Goal: Task Accomplishment & Management: Manage account settings

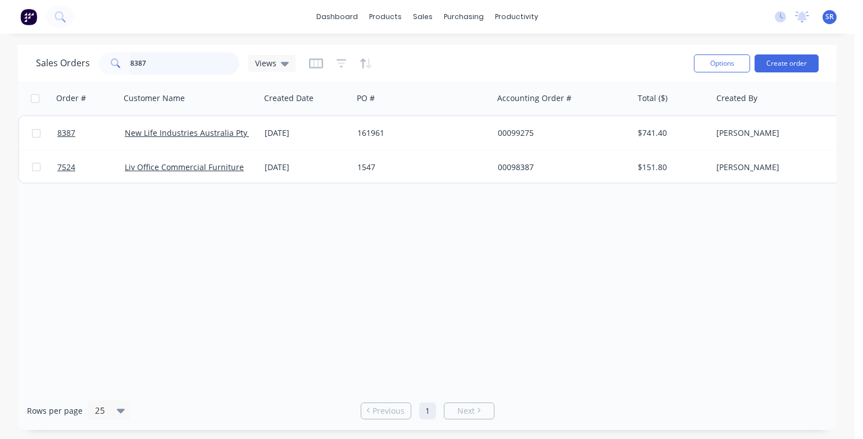
click at [147, 64] on input "8387" at bounding box center [185, 63] width 110 height 22
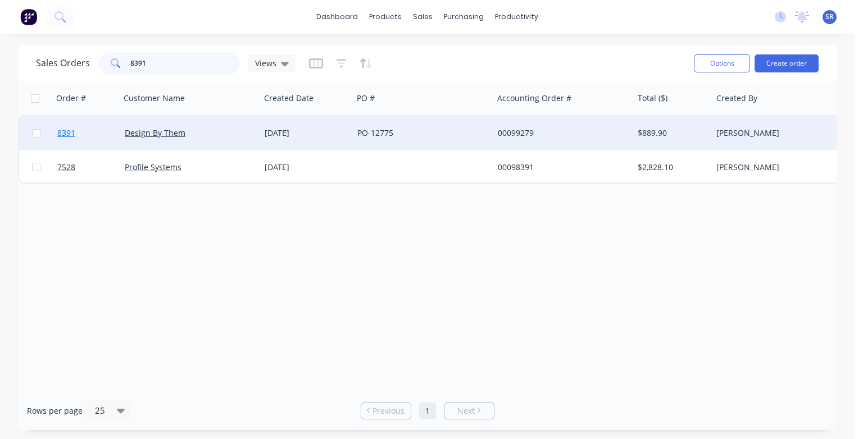
type input "8391"
click at [69, 133] on span "8391" at bounding box center [66, 133] width 18 height 11
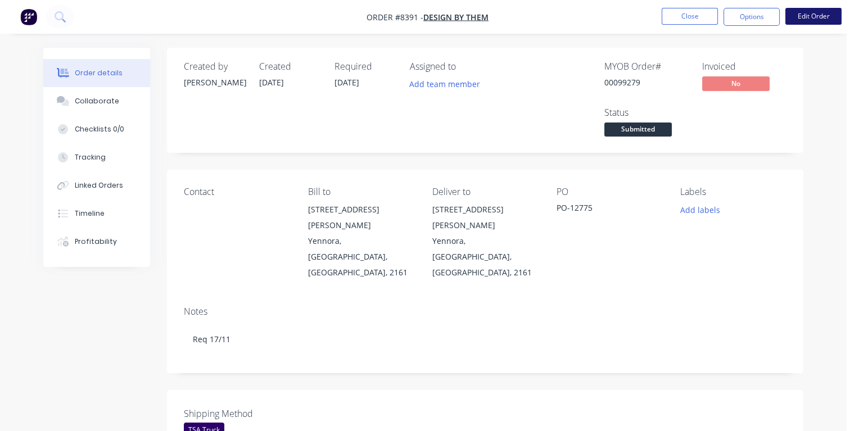
click at [807, 20] on button "Edit Order" at bounding box center [813, 16] width 56 height 17
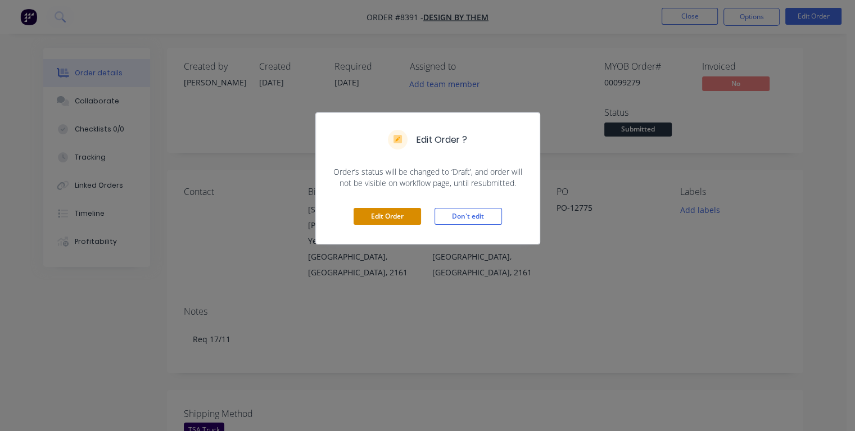
click at [393, 217] on button "Edit Order" at bounding box center [386, 216] width 67 height 17
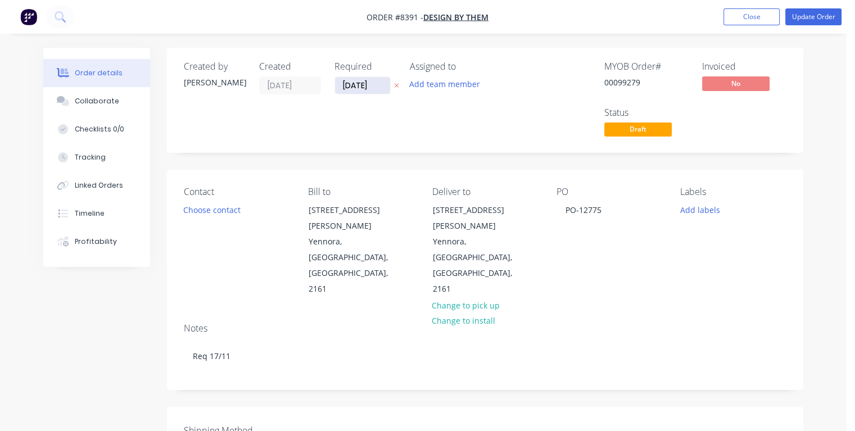
click at [374, 84] on input "[DATE]" at bounding box center [362, 85] width 55 height 17
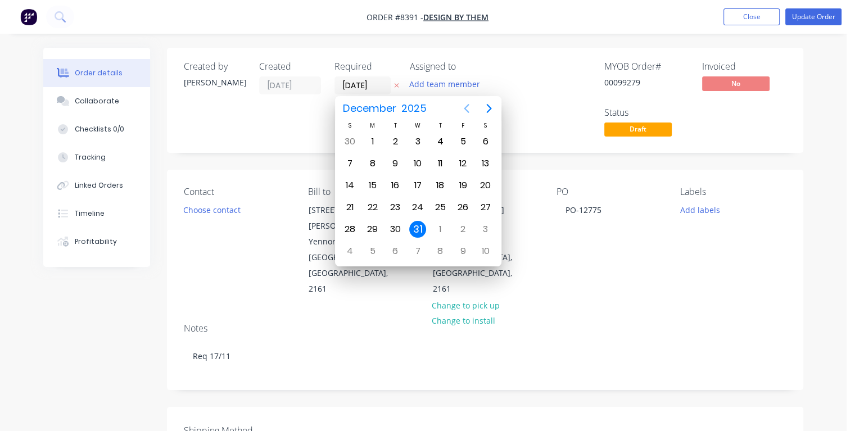
click at [465, 109] on icon "Previous page" at bounding box center [466, 108] width 5 height 9
click at [396, 186] on div "11" at bounding box center [395, 185] width 17 height 17
type input "[DATE]"
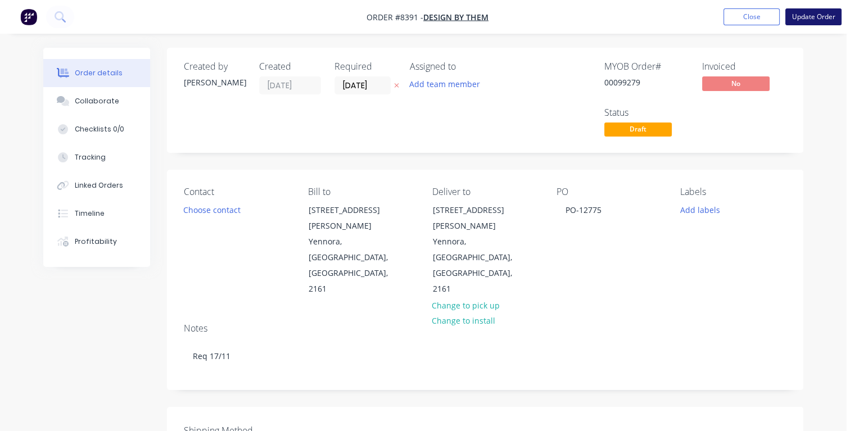
click at [804, 15] on button "Update Order" at bounding box center [813, 16] width 56 height 17
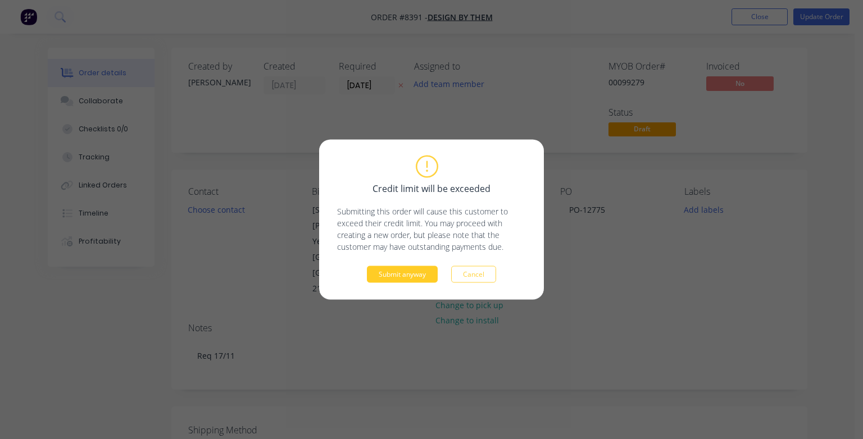
click at [418, 276] on button "Submit anyway" at bounding box center [402, 274] width 71 height 17
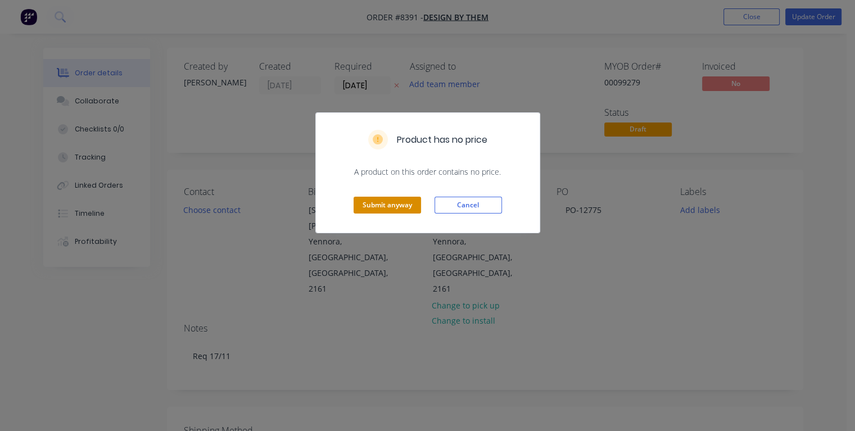
click at [409, 203] on button "Submit anyway" at bounding box center [386, 205] width 67 height 17
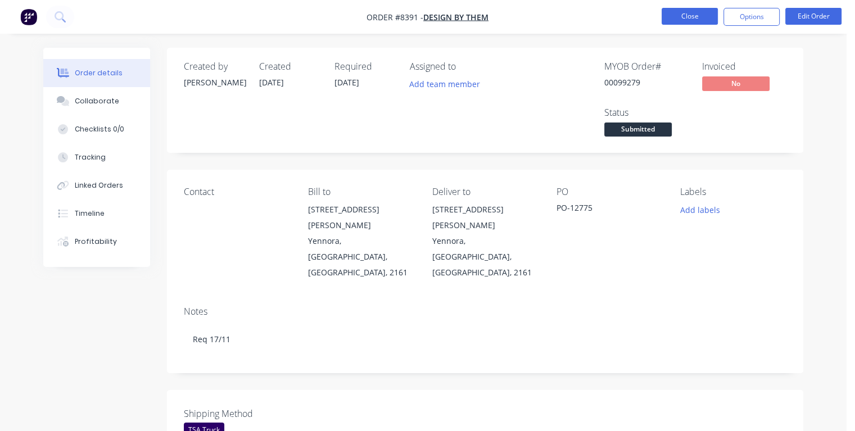
click at [670, 13] on button "Close" at bounding box center [689, 16] width 56 height 17
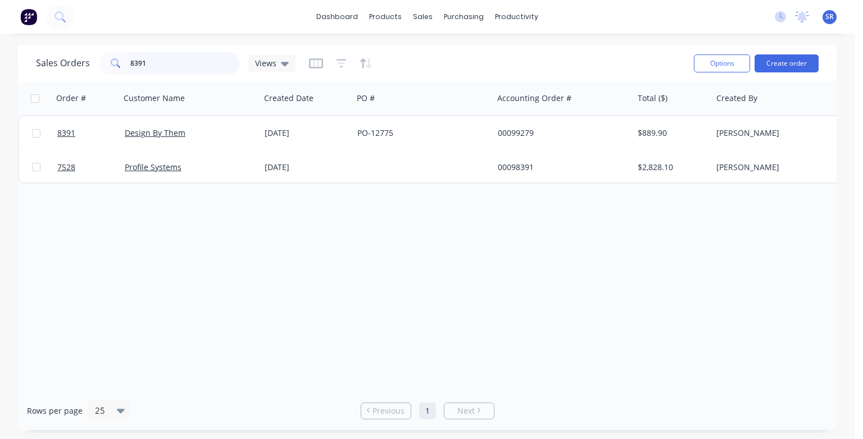
click at [156, 57] on input "8391" at bounding box center [185, 63] width 110 height 22
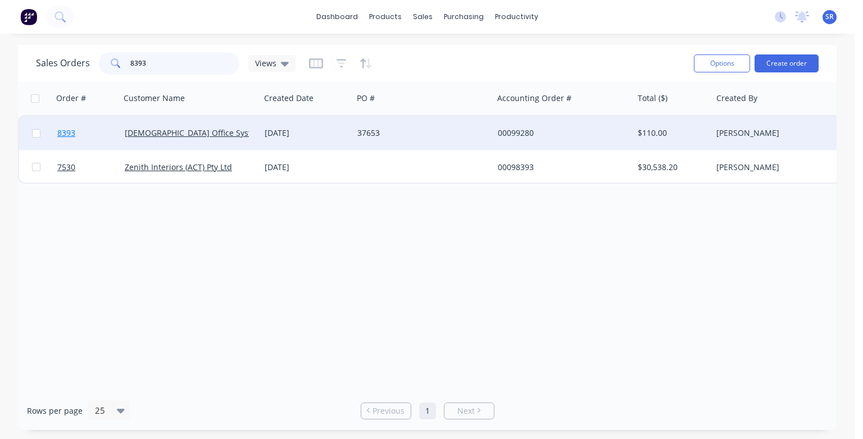
type input "8393"
click at [61, 134] on span "8393" at bounding box center [66, 133] width 18 height 11
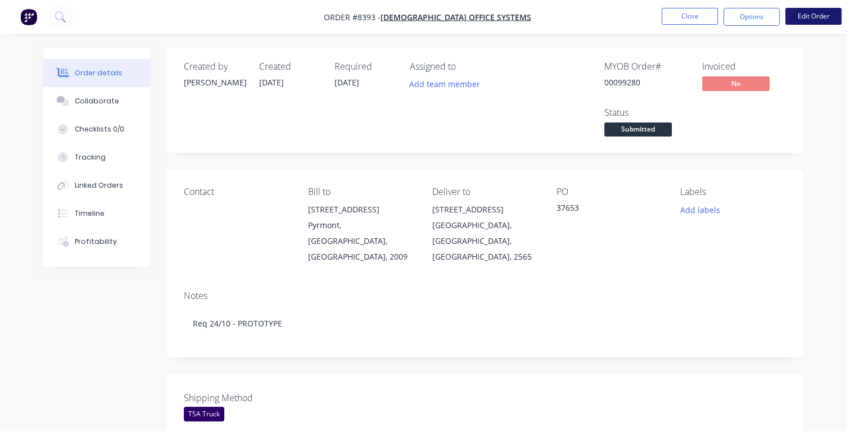
click at [826, 17] on button "Edit Order" at bounding box center [813, 16] width 56 height 17
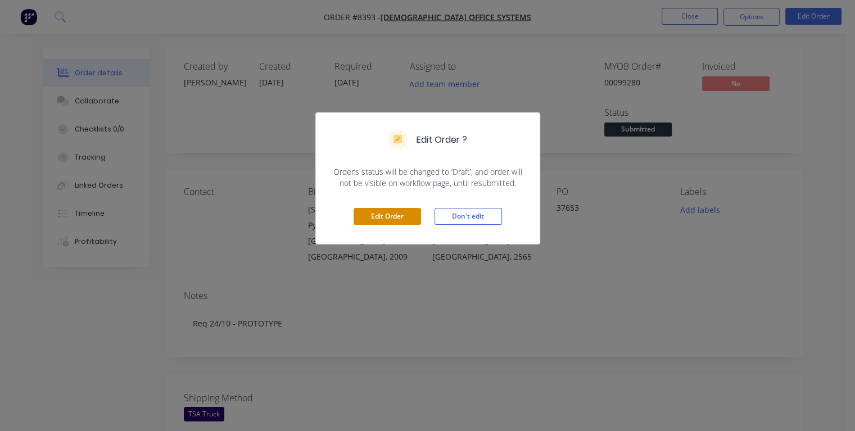
click at [372, 221] on button "Edit Order" at bounding box center [386, 216] width 67 height 17
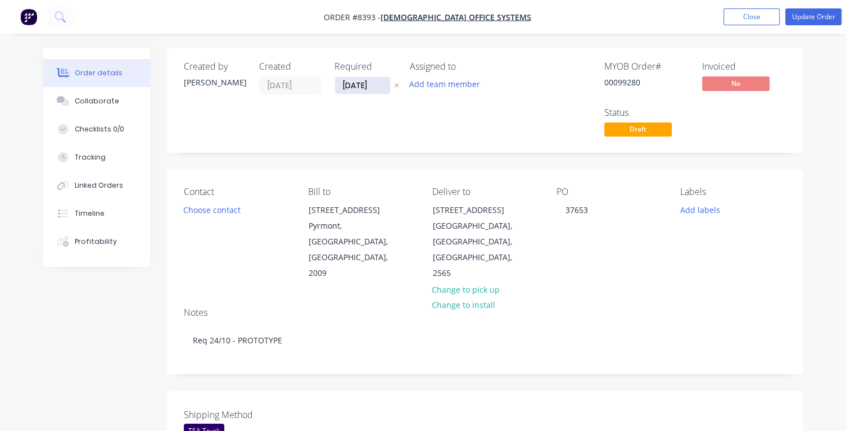
click at [374, 84] on input "[DATE]" at bounding box center [362, 85] width 55 height 17
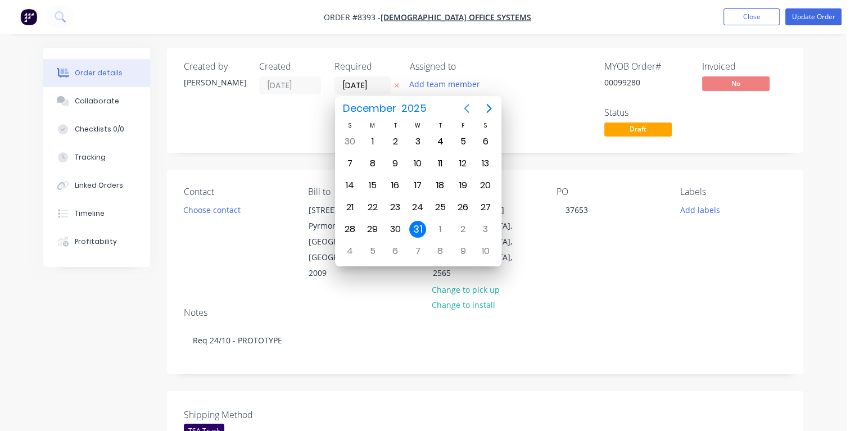
click at [468, 110] on icon "Previous page" at bounding box center [466, 108] width 13 height 13
click at [445, 143] on div "30" at bounding box center [440, 141] width 17 height 17
type input "[DATE]"
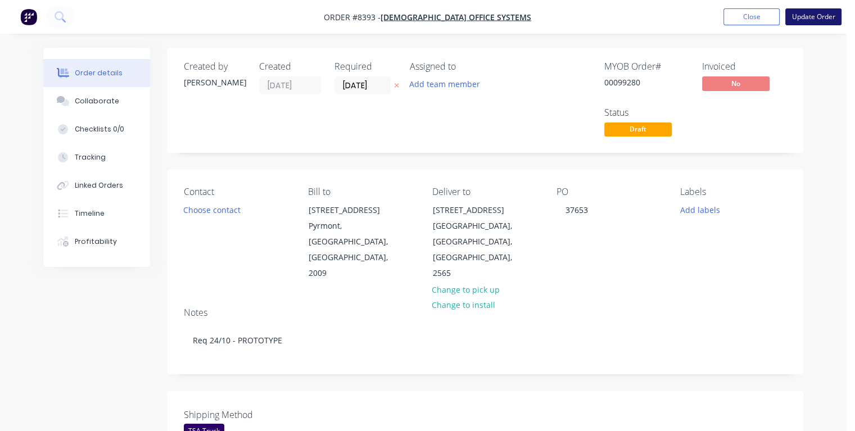
click at [801, 21] on button "Update Order" at bounding box center [813, 16] width 56 height 17
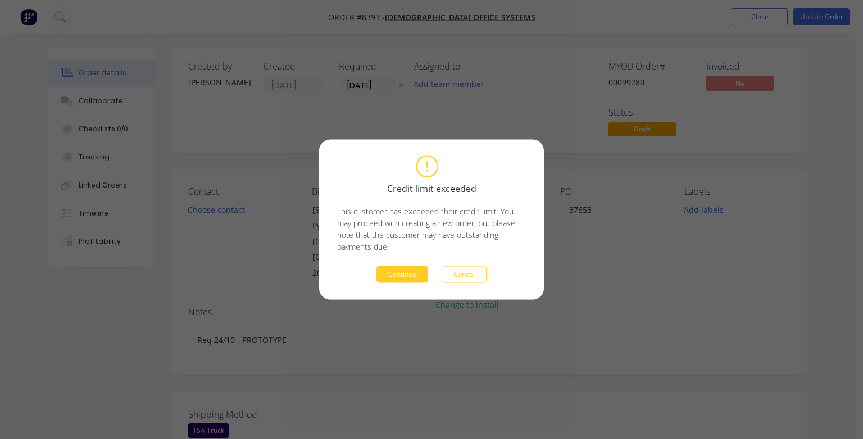
click at [395, 280] on button "Continue" at bounding box center [403, 274] width 52 height 17
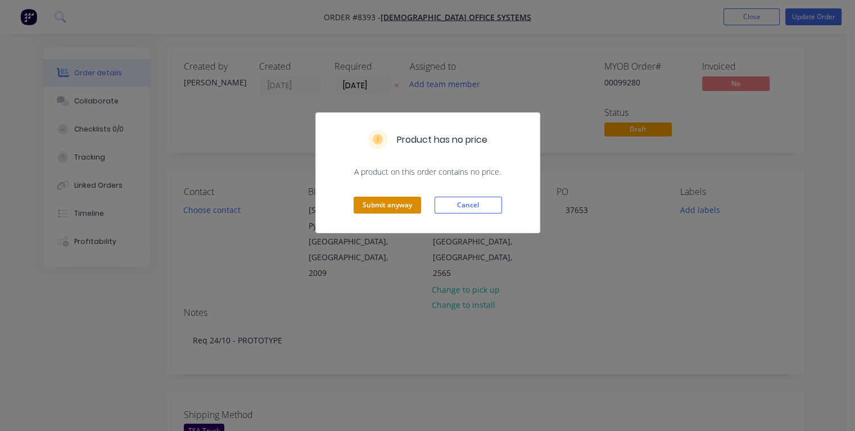
click at [383, 209] on button "Submit anyway" at bounding box center [386, 205] width 67 height 17
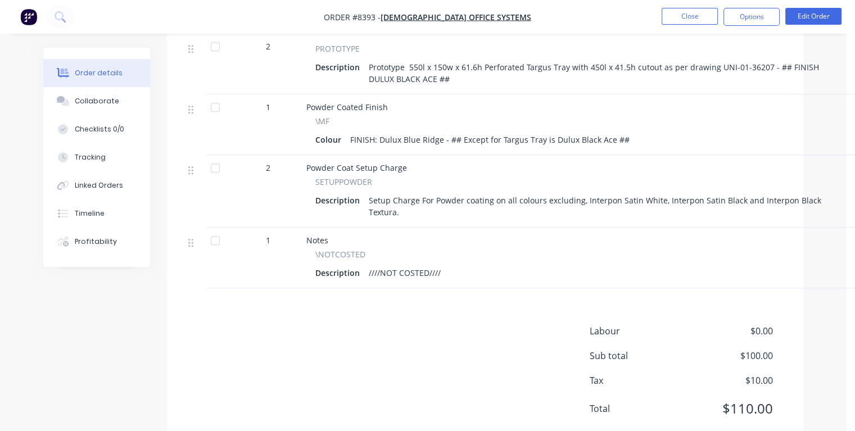
scroll to position [791, 0]
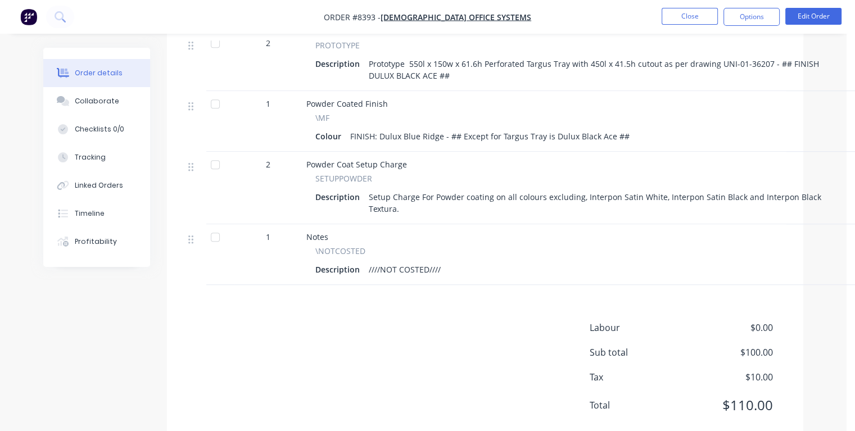
click at [462, 261] on div "Description ////NOT COSTED////" at bounding box center [582, 269] width 535 height 16
click at [448, 261] on div "Description ////NOT COSTED////" at bounding box center [582, 269] width 535 height 16
click at [804, 15] on button "Edit Order" at bounding box center [813, 16] width 56 height 17
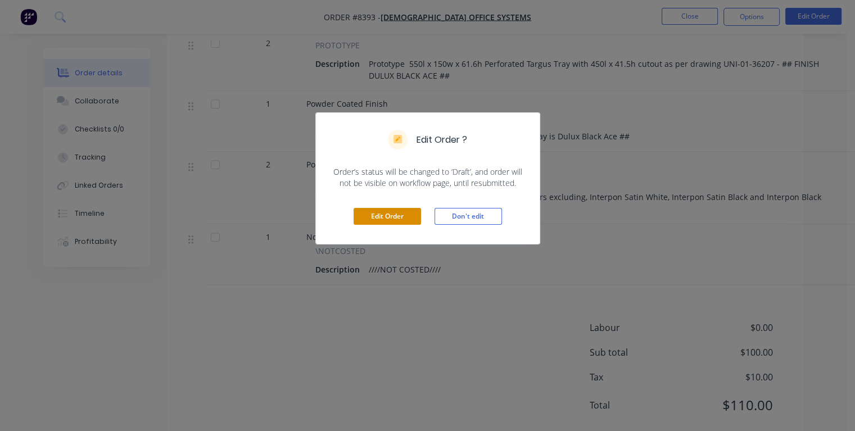
click at [409, 214] on button "Edit Order" at bounding box center [386, 216] width 67 height 17
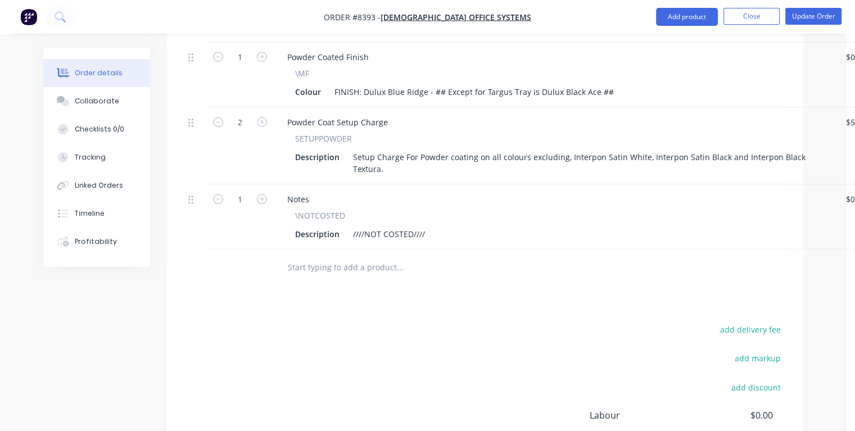
scroll to position [955, 0]
click at [445, 225] on div "Description ////NOT COSTED////" at bounding box center [553, 233] width 524 height 16
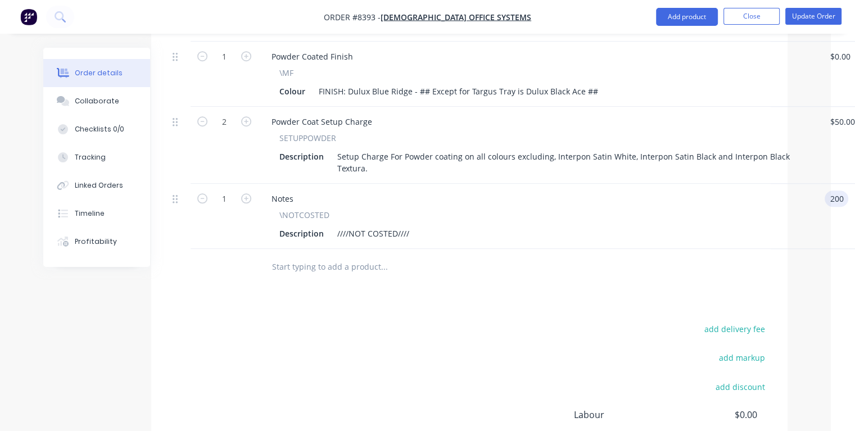
type input "$200.00"
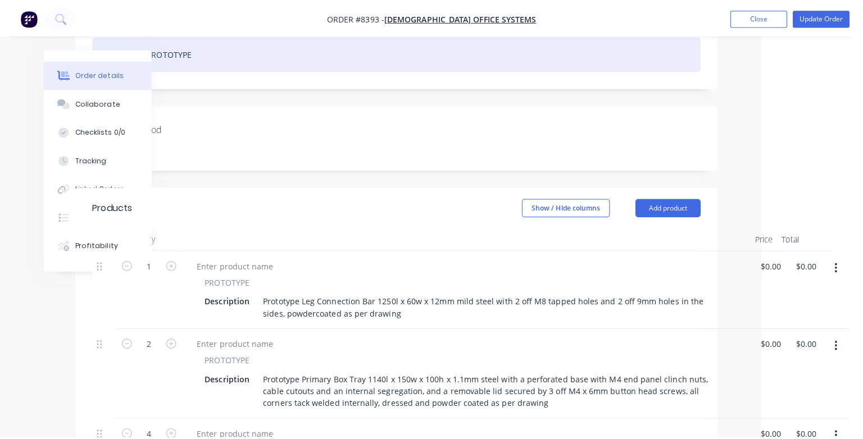
scroll to position [0, 92]
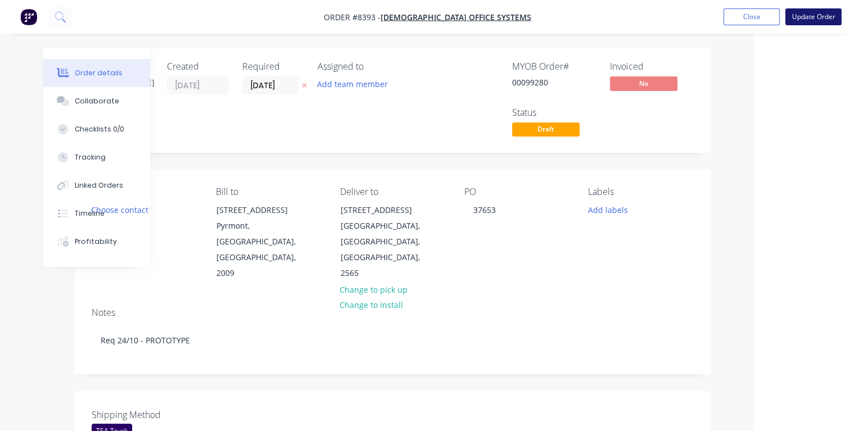
type input "$200.00"
click at [803, 19] on button "Update Order" at bounding box center [813, 16] width 56 height 17
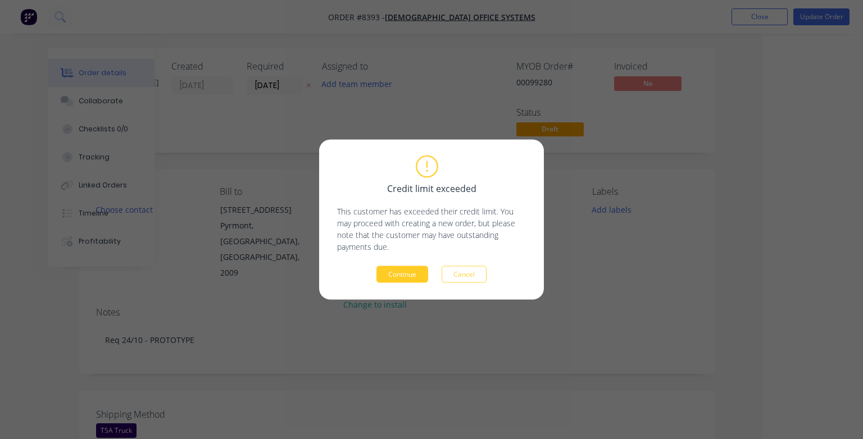
click at [406, 269] on button "Continue" at bounding box center [403, 274] width 52 height 17
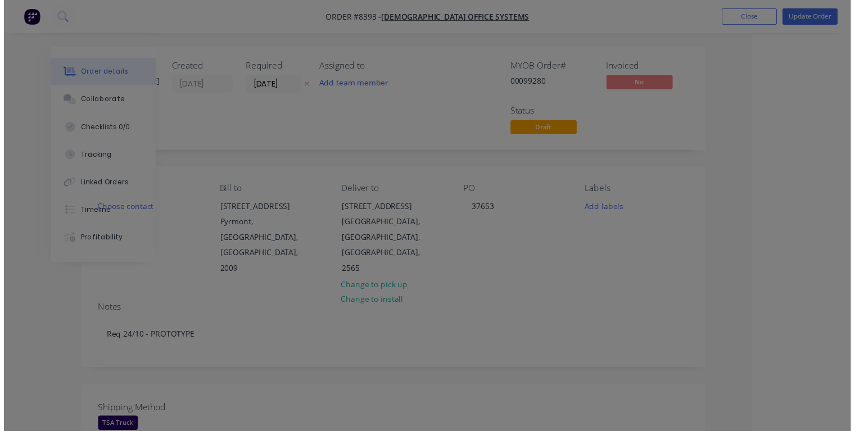
scroll to position [0, 61]
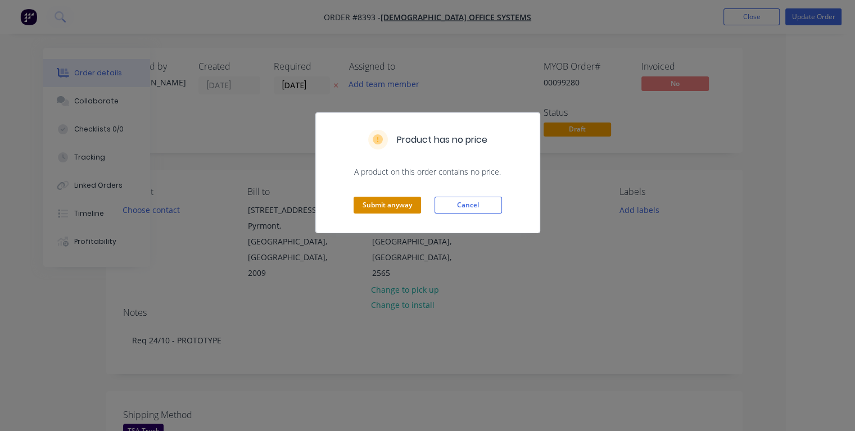
click at [385, 198] on button "Submit anyway" at bounding box center [386, 205] width 67 height 17
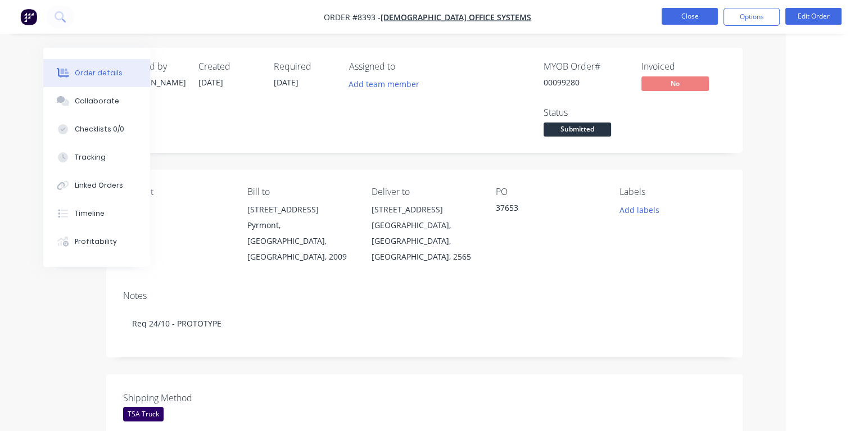
click at [700, 20] on button "Close" at bounding box center [689, 16] width 56 height 17
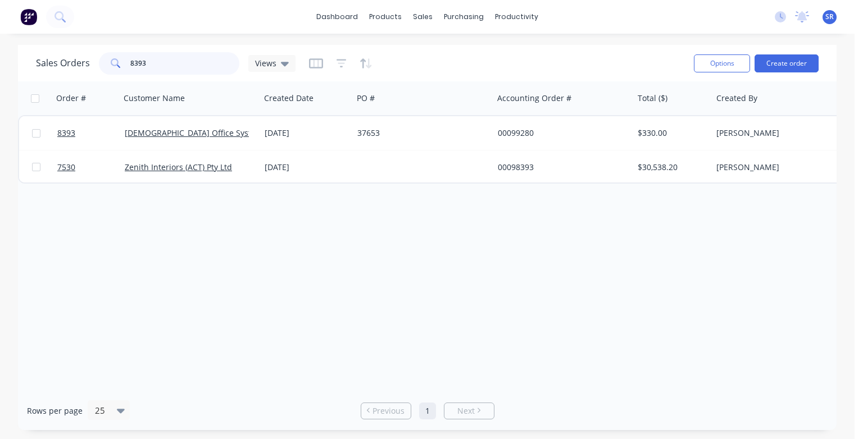
click at [156, 64] on input "8393" at bounding box center [185, 63] width 110 height 22
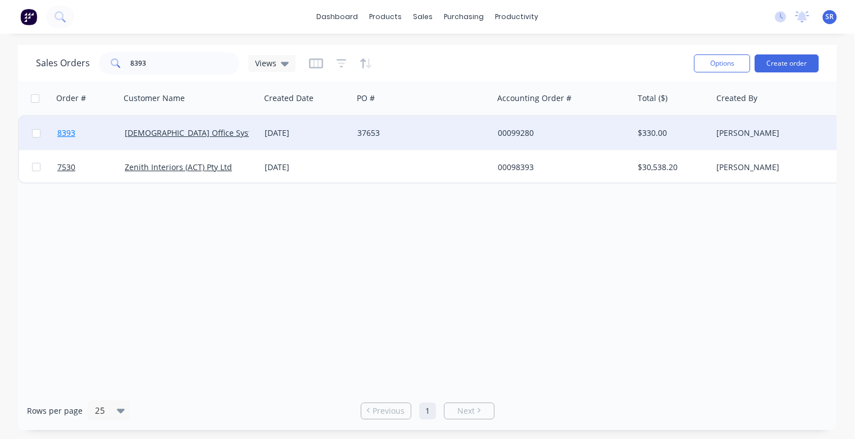
click at [66, 134] on span "8393" at bounding box center [66, 133] width 18 height 11
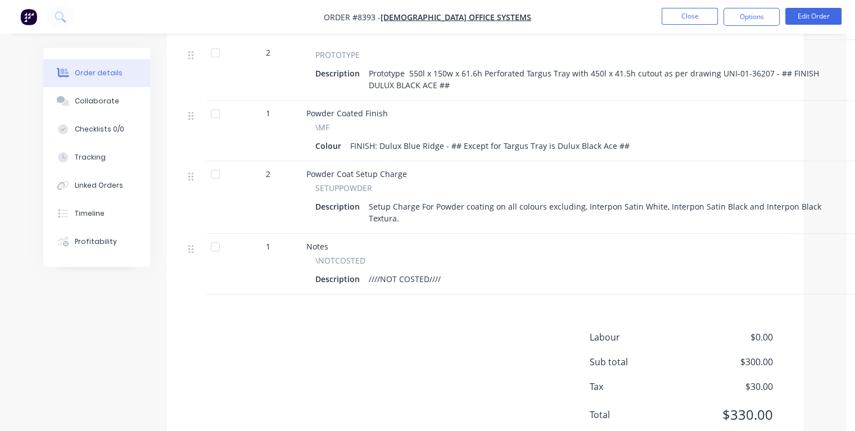
scroll to position [791, 0]
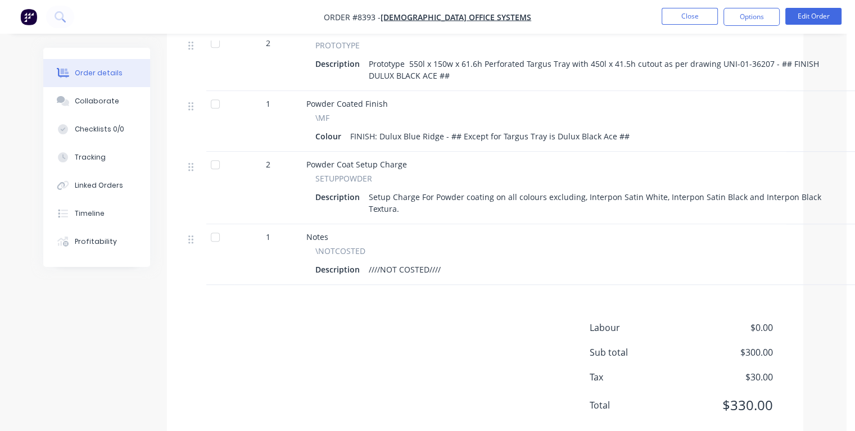
click at [455, 261] on div "Description ////NOT COSTED////" at bounding box center [582, 269] width 535 height 16
click at [809, 17] on button "Edit Order" at bounding box center [813, 16] width 56 height 17
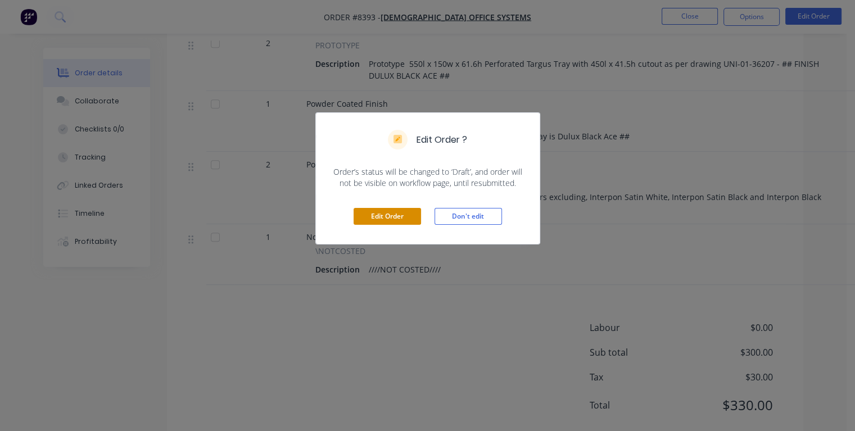
click at [401, 212] on button "Edit Order" at bounding box center [386, 216] width 67 height 17
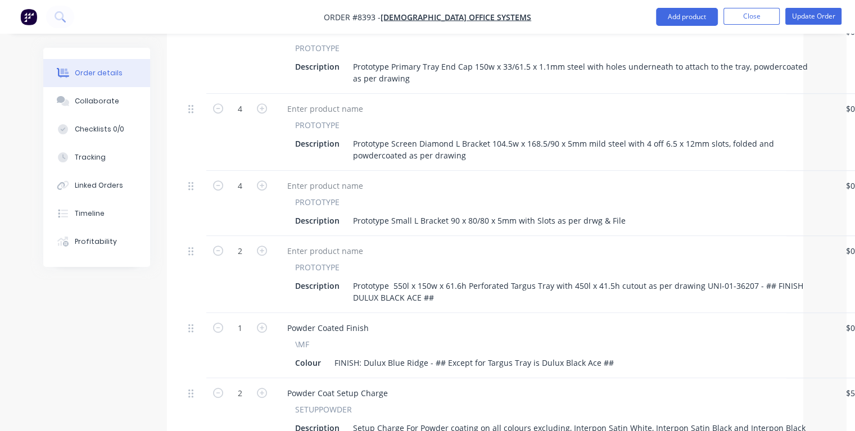
scroll to position [843, 0]
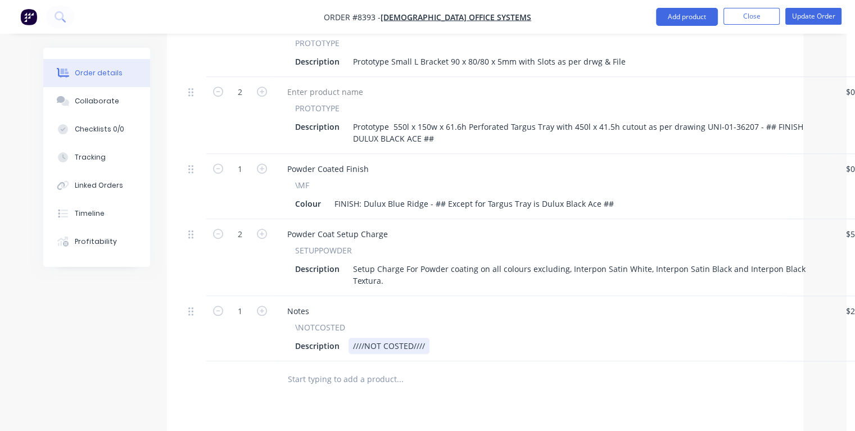
click at [437, 338] on div "Description ////NOT COSTED////" at bounding box center [553, 346] width 524 height 16
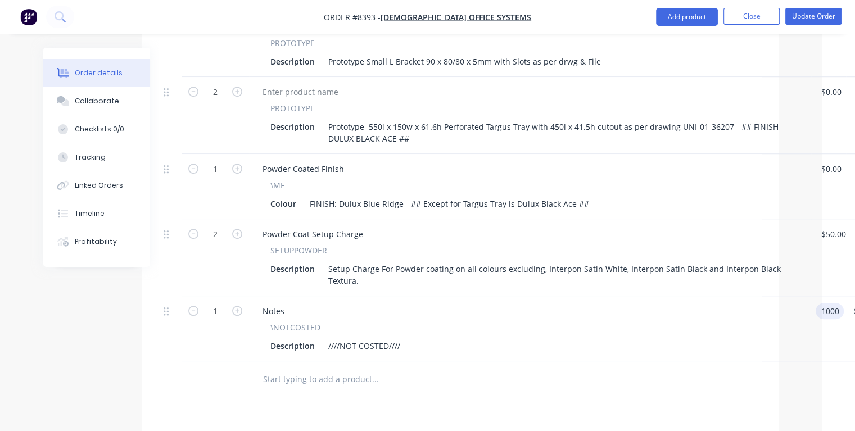
type input "$1,000.00"
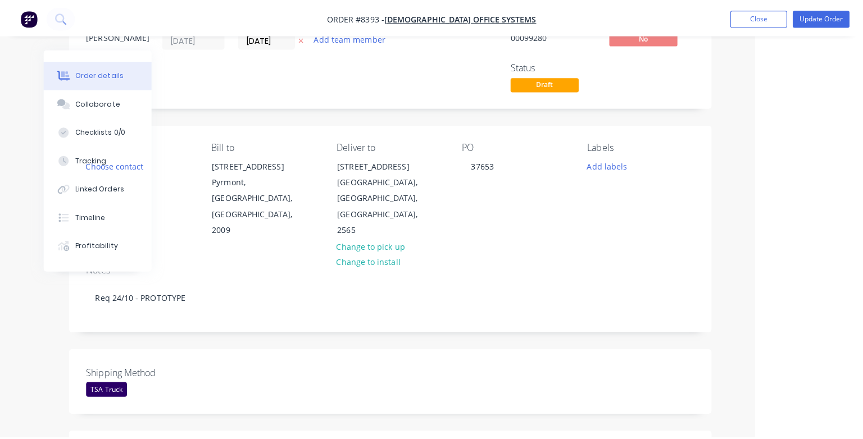
scroll to position [0, 98]
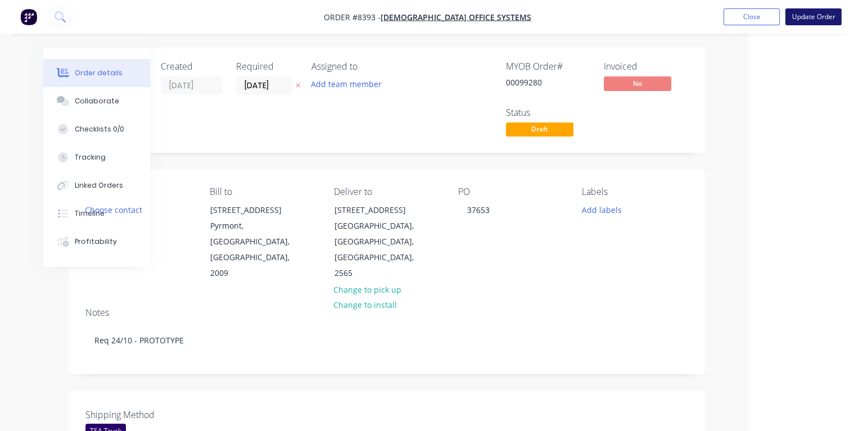
type input "$1,000.00"
click at [808, 19] on button "Update Order" at bounding box center [813, 16] width 56 height 17
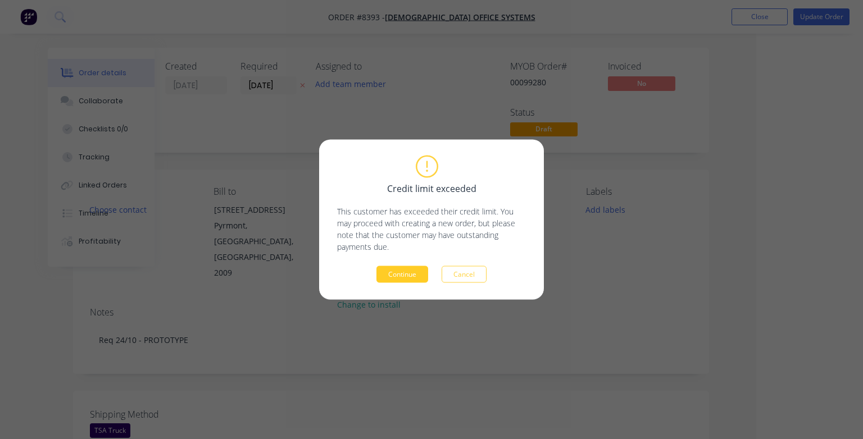
click at [405, 278] on button "Continue" at bounding box center [403, 274] width 52 height 17
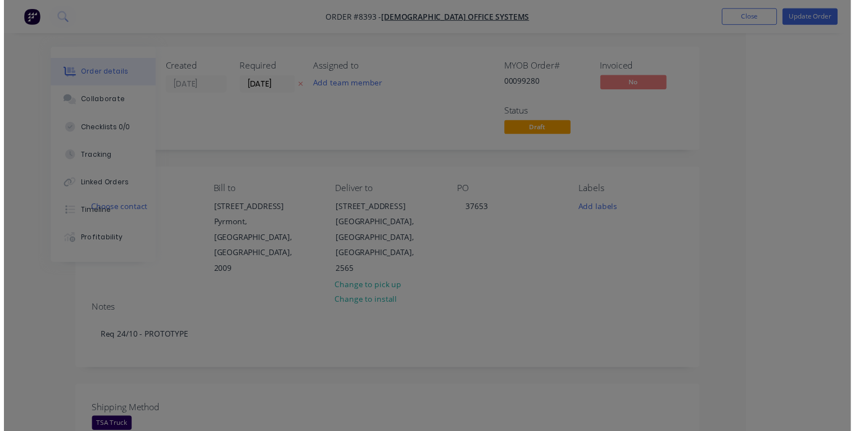
scroll to position [0, 61]
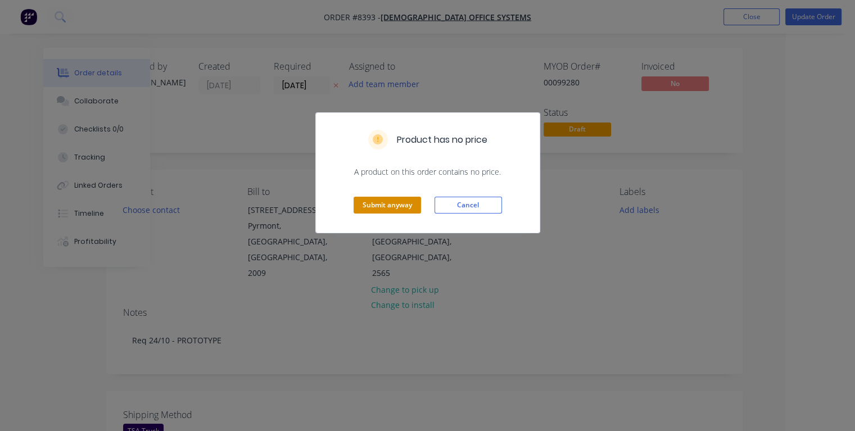
click at [407, 206] on button "Submit anyway" at bounding box center [386, 205] width 67 height 17
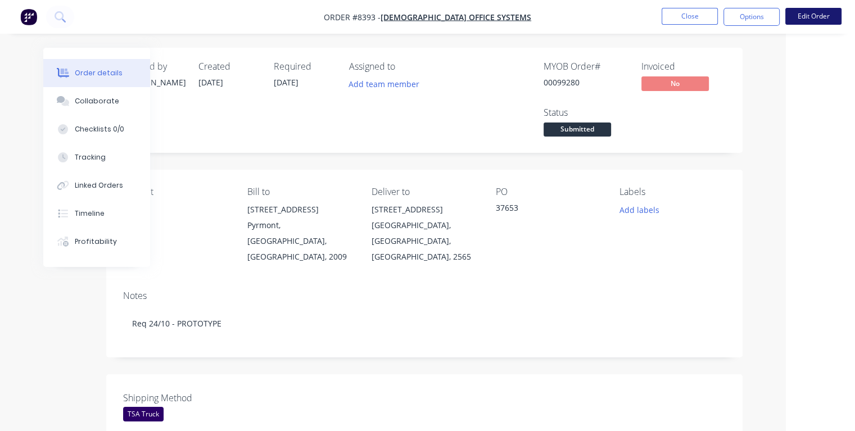
click at [811, 20] on button "Edit Order" at bounding box center [813, 16] width 56 height 17
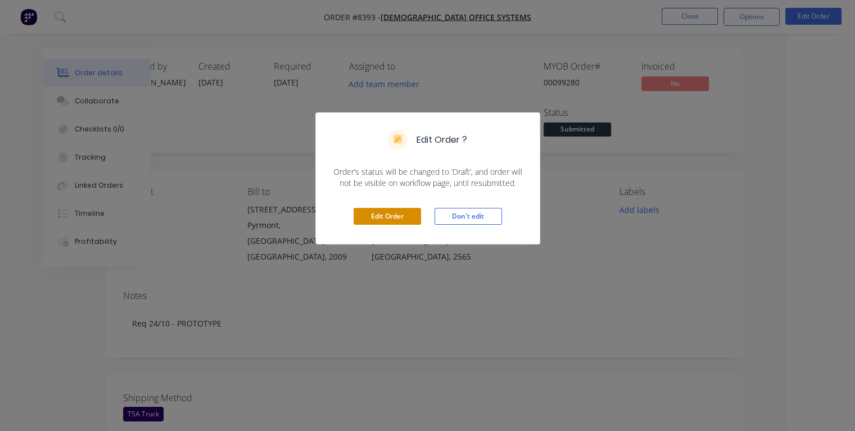
click at [412, 215] on button "Edit Order" at bounding box center [386, 216] width 67 height 17
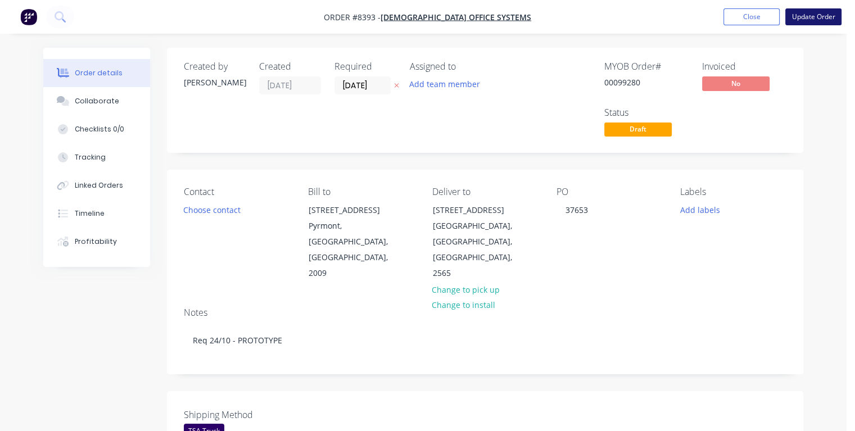
click at [821, 15] on button "Update Order" at bounding box center [813, 16] width 56 height 17
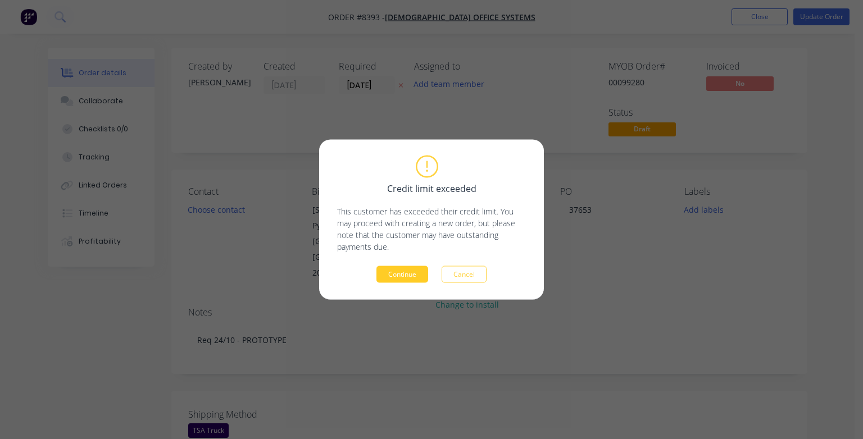
click at [407, 278] on button "Continue" at bounding box center [403, 274] width 52 height 17
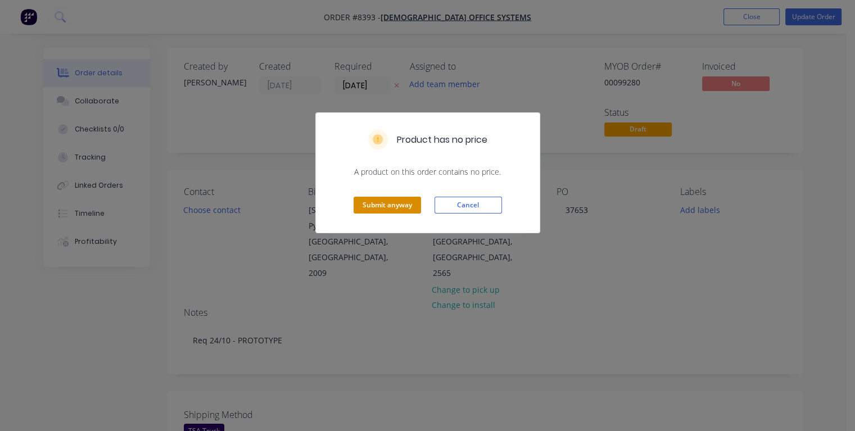
click at [406, 206] on button "Submit anyway" at bounding box center [386, 205] width 67 height 17
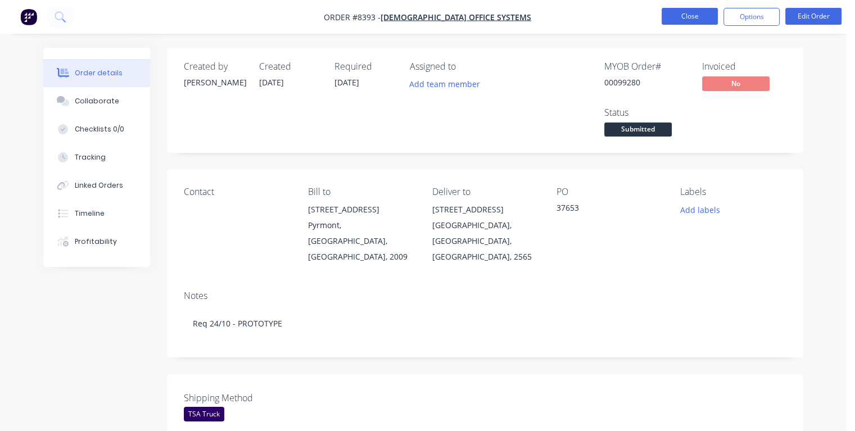
click at [692, 19] on button "Close" at bounding box center [689, 16] width 56 height 17
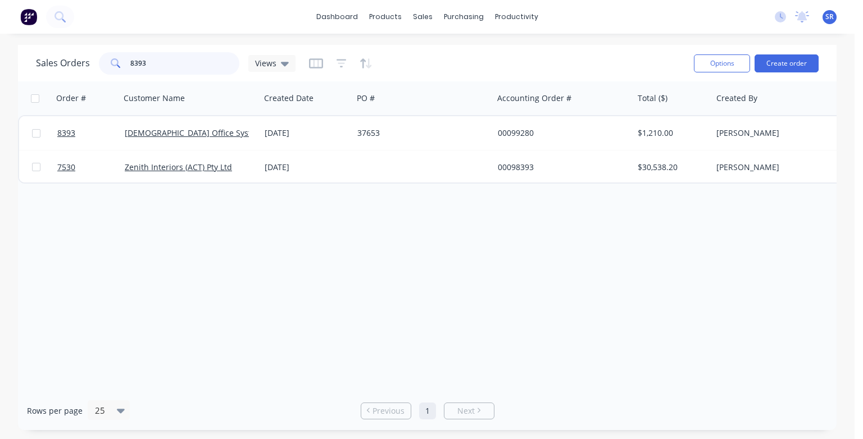
click at [162, 62] on input "8393" at bounding box center [185, 63] width 110 height 22
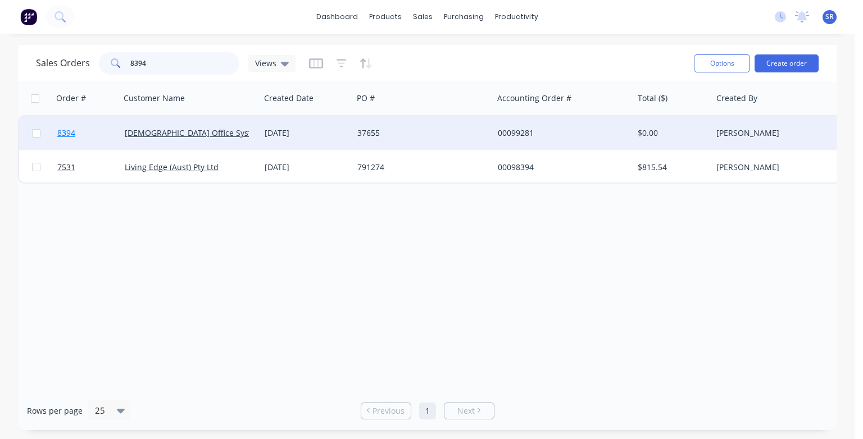
type input "8394"
click at [69, 134] on span "8394" at bounding box center [66, 133] width 18 height 11
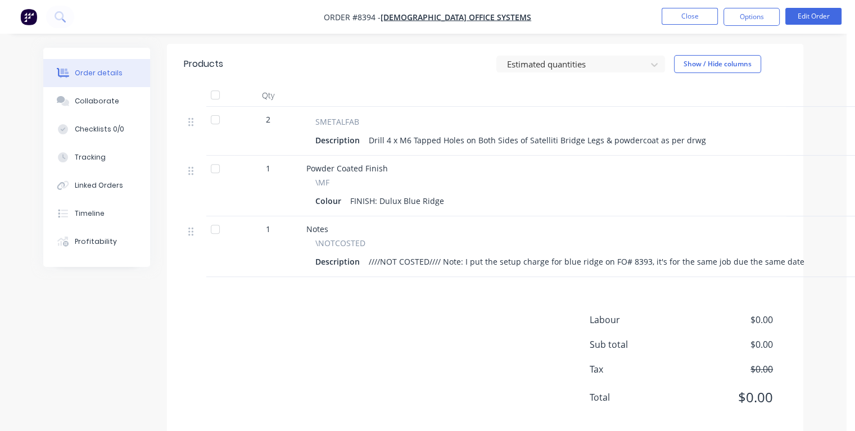
scroll to position [416, 0]
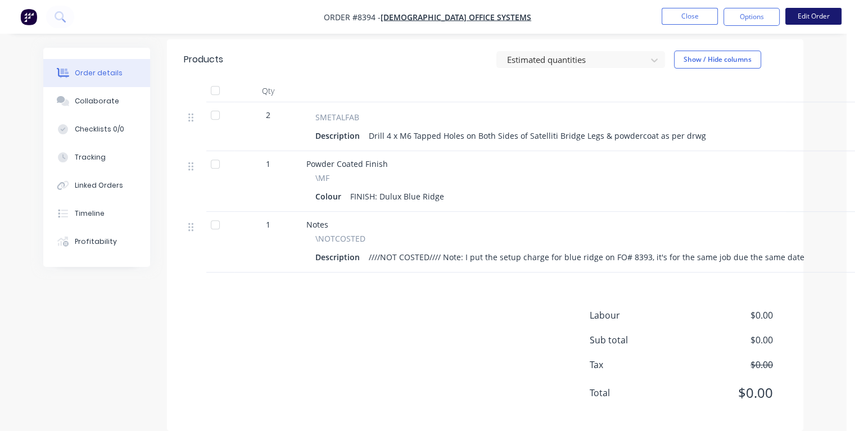
click at [804, 16] on button "Edit Order" at bounding box center [813, 16] width 56 height 17
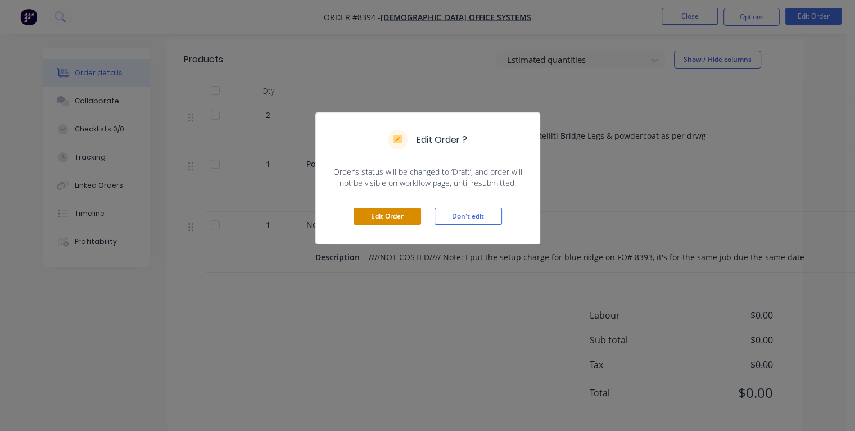
click at [393, 216] on button "Edit Order" at bounding box center [386, 216] width 67 height 17
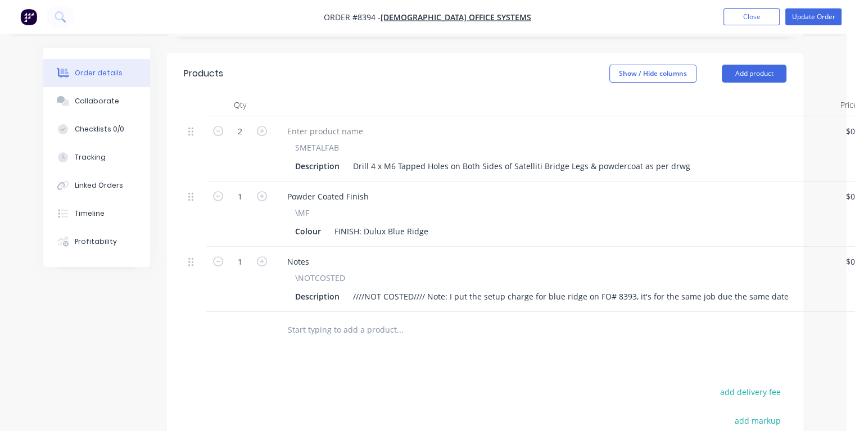
scroll to position [565, 0]
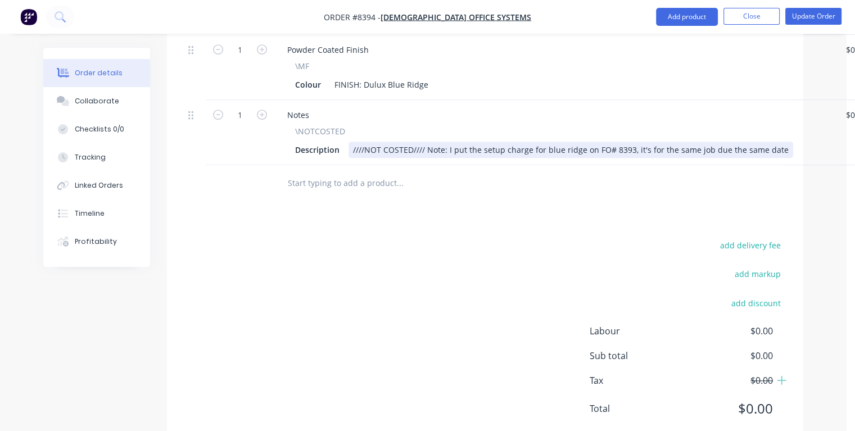
click at [783, 142] on div "Description ////NOT COSTED//// Note: I put the setup charge for blue ridge on F…" at bounding box center [553, 150] width 524 height 16
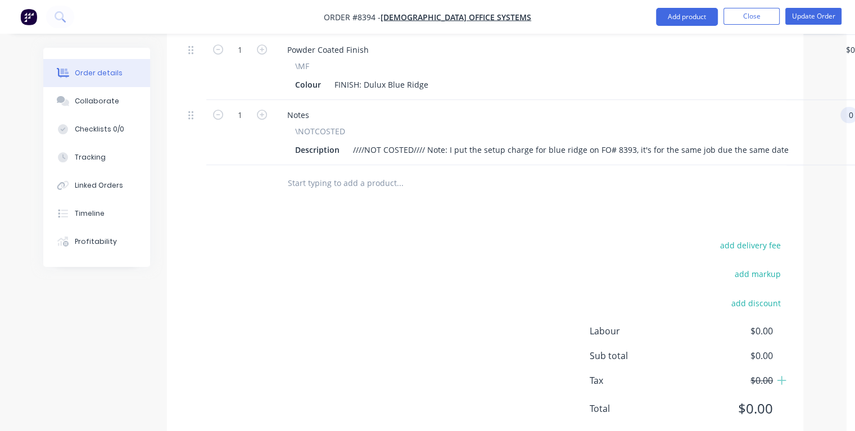
scroll to position [565, 16]
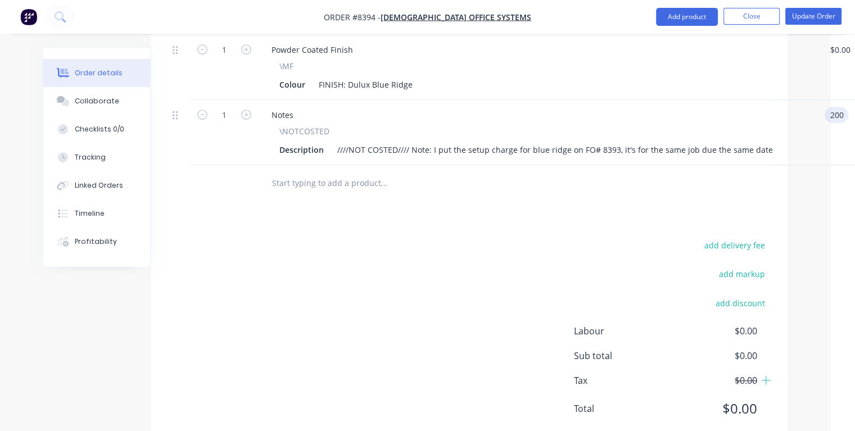
type input "$200.00"
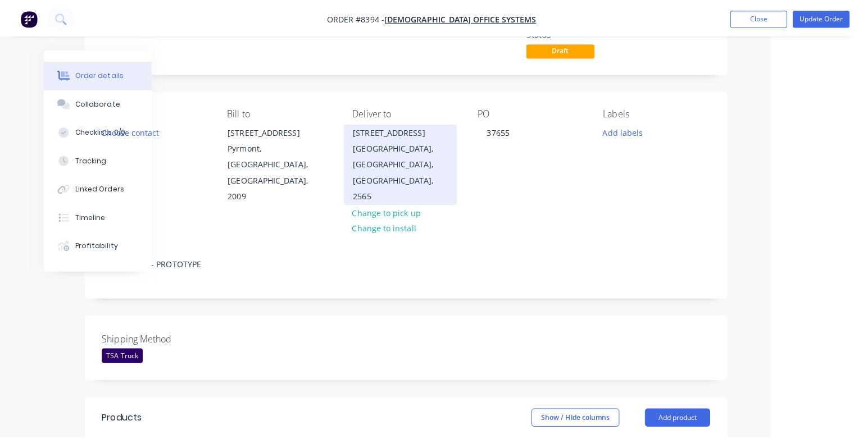
scroll to position [0, 83]
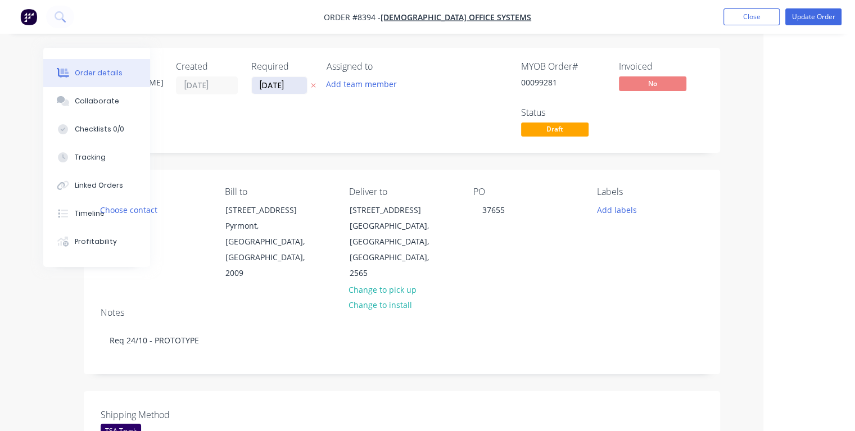
type input "$200.00"
drag, startPoint x: 294, startPoint y: 84, endPoint x: 237, endPoint y: 87, distance: 56.8
click at [237, 87] on div "Created by [PERSON_NAME] Created [DATE] Required [DATE] Assigned to Add team me…" at bounding box center [270, 100] width 338 height 78
click at [288, 84] on input "[DATE]" at bounding box center [279, 85] width 55 height 17
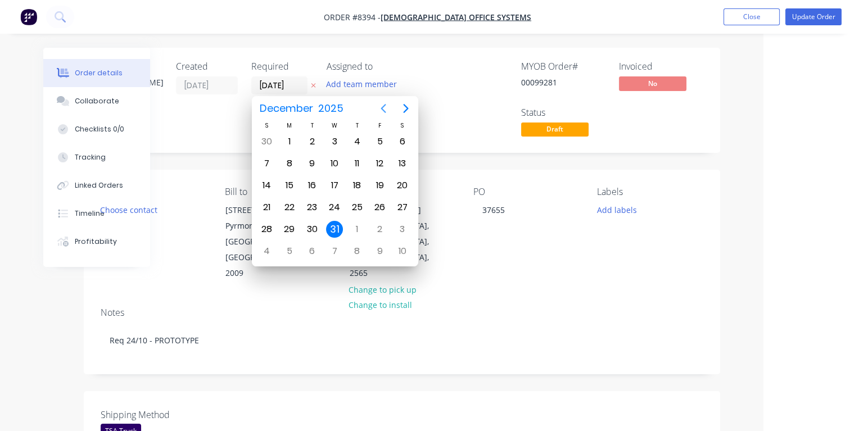
click at [383, 110] on icon "Previous page" at bounding box center [382, 108] width 5 height 9
click at [356, 138] on div "30" at bounding box center [356, 141] width 17 height 17
type input "[DATE]"
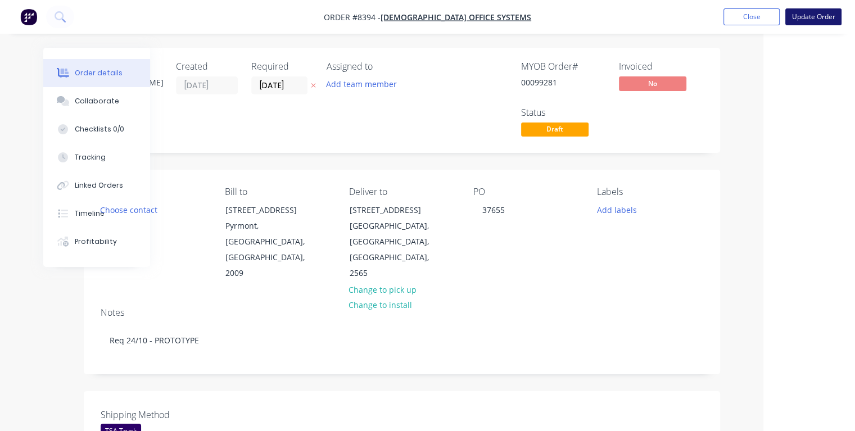
click at [804, 20] on button "Update Order" at bounding box center [813, 16] width 56 height 17
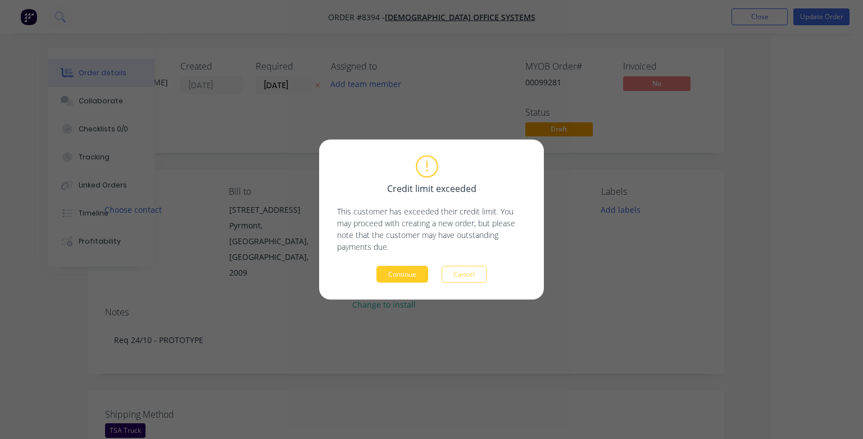
click at [402, 271] on button "Continue" at bounding box center [403, 274] width 52 height 17
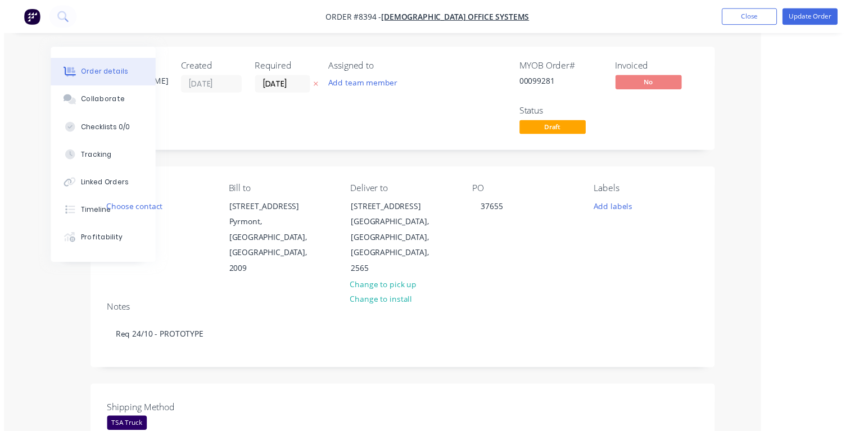
scroll to position [0, 61]
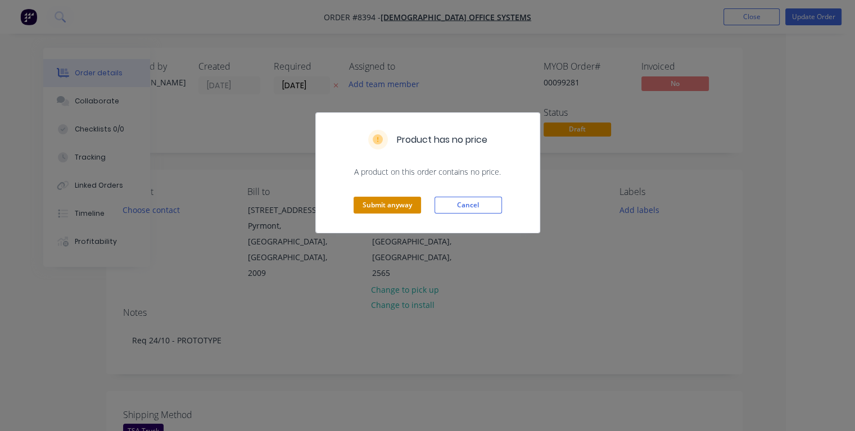
click at [384, 203] on button "Submit anyway" at bounding box center [386, 205] width 67 height 17
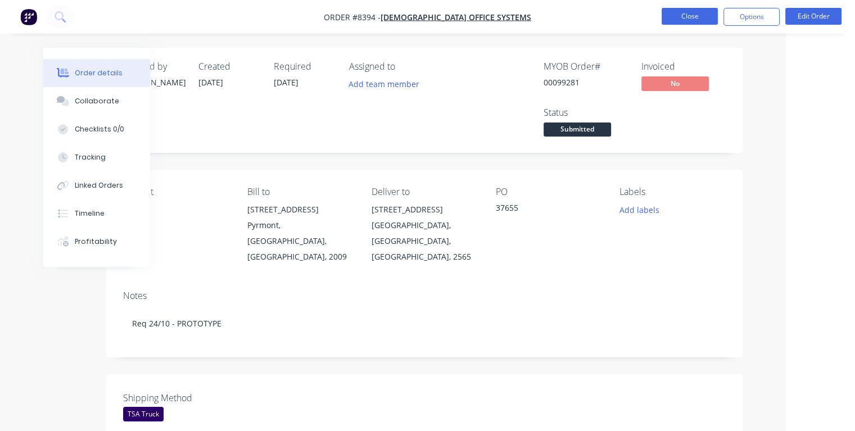
click at [671, 19] on button "Close" at bounding box center [689, 16] width 56 height 17
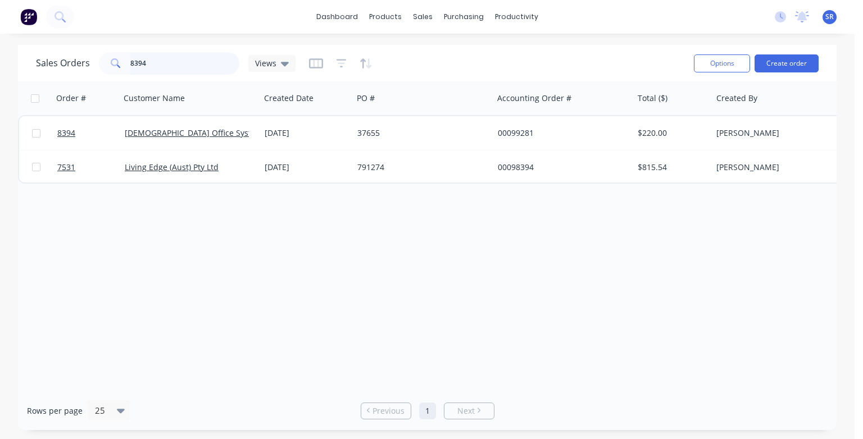
click at [169, 62] on input "8394" at bounding box center [185, 63] width 110 height 22
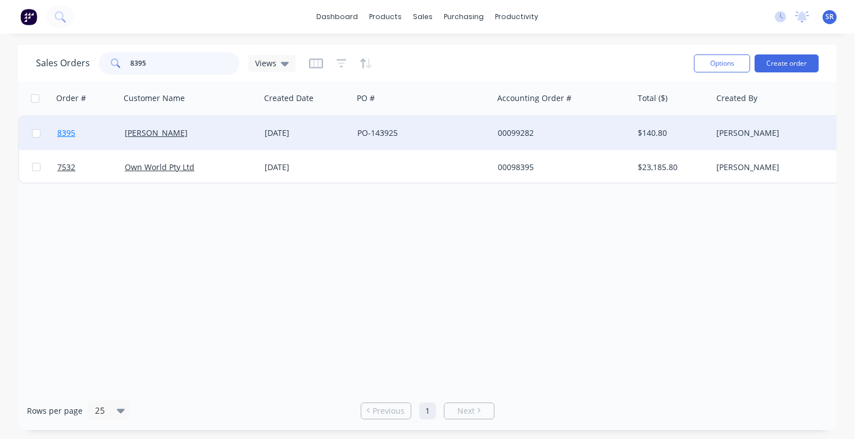
type input "8395"
click at [67, 134] on span "8395" at bounding box center [66, 133] width 18 height 11
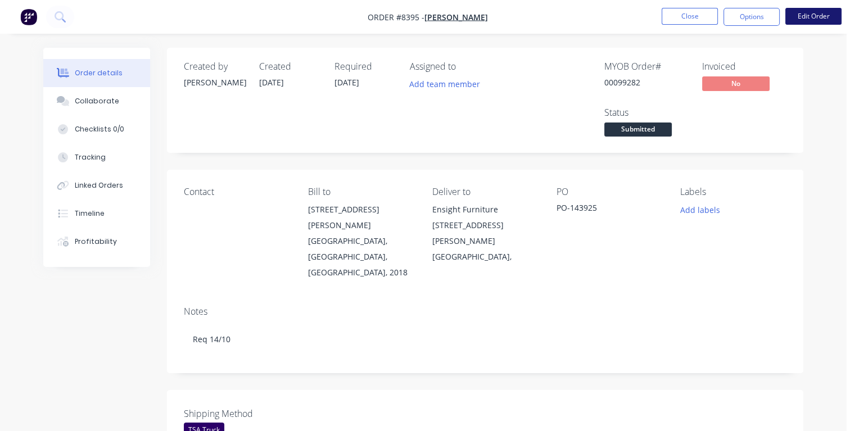
click at [817, 17] on button "Edit Order" at bounding box center [813, 16] width 56 height 17
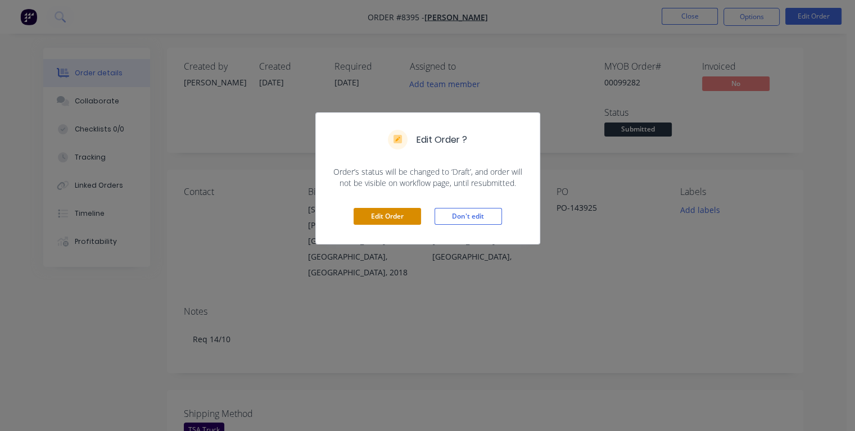
click at [392, 211] on button "Edit Order" at bounding box center [386, 216] width 67 height 17
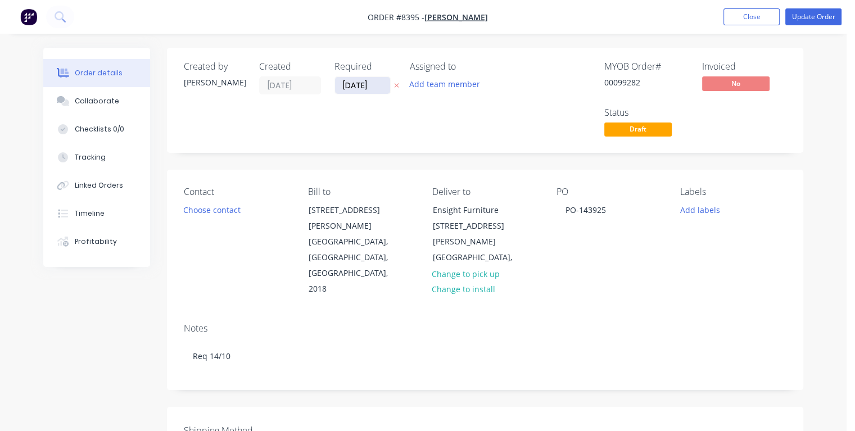
click at [375, 84] on input "[DATE]" at bounding box center [362, 85] width 55 height 17
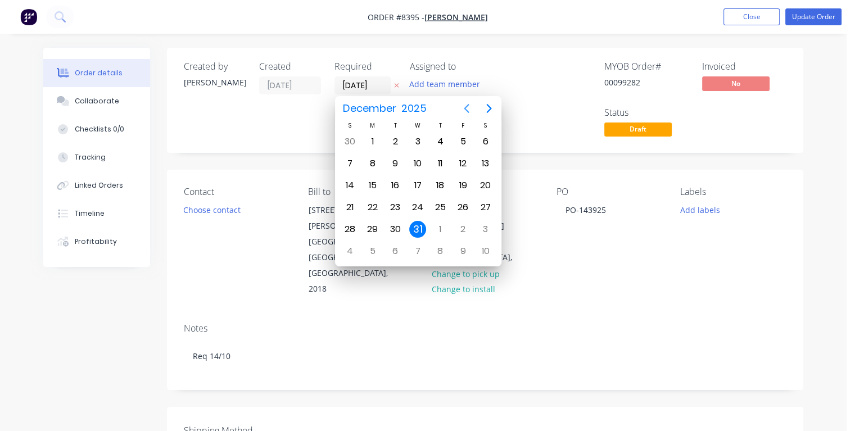
click at [463, 110] on icon "Previous page" at bounding box center [466, 108] width 13 height 13
click at [464, 109] on icon "Previous page" at bounding box center [466, 108] width 13 height 13
click at [397, 190] on div "14" at bounding box center [395, 185] width 17 height 17
type input "[DATE]"
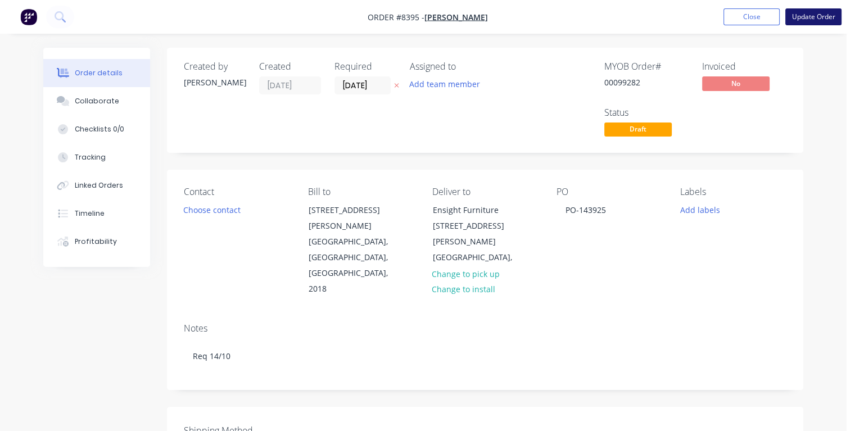
click at [805, 16] on button "Update Order" at bounding box center [813, 16] width 56 height 17
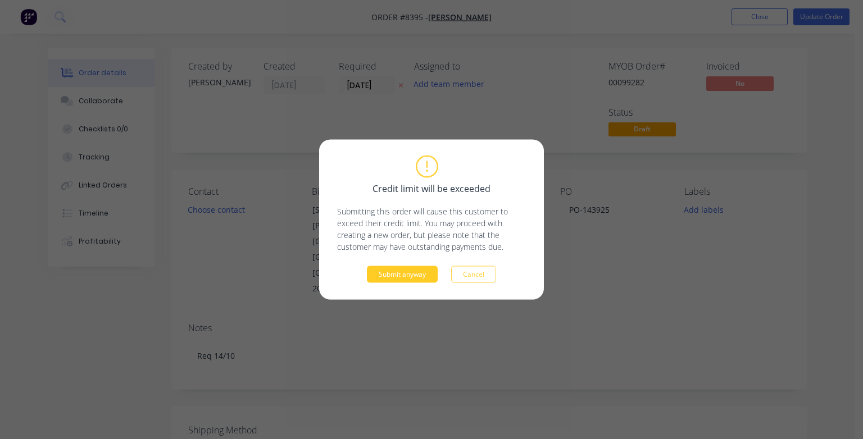
click at [402, 275] on button "Submit anyway" at bounding box center [402, 274] width 71 height 17
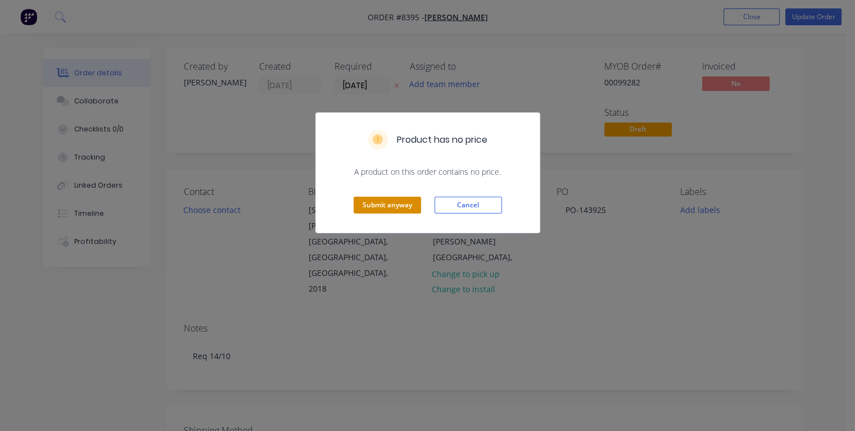
click at [384, 204] on button "Submit anyway" at bounding box center [386, 205] width 67 height 17
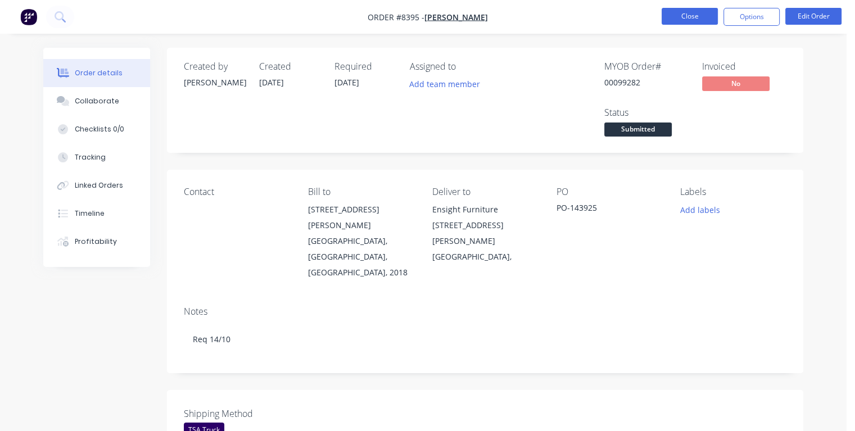
click at [668, 17] on button "Close" at bounding box center [689, 16] width 56 height 17
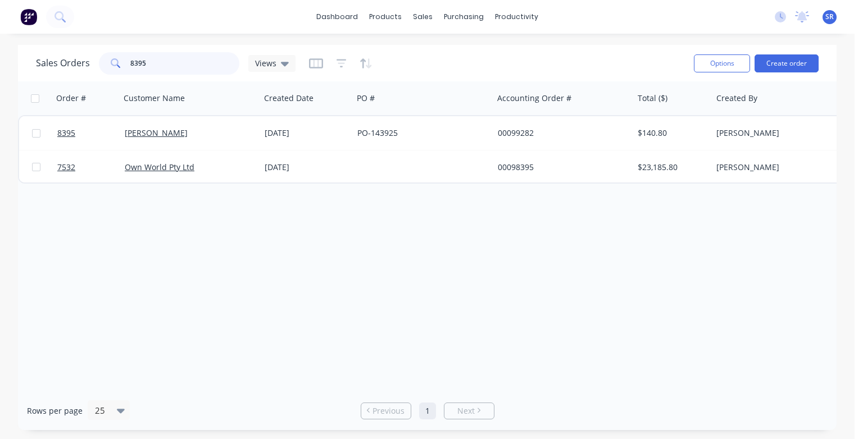
click at [156, 62] on input "8395" at bounding box center [185, 63] width 110 height 22
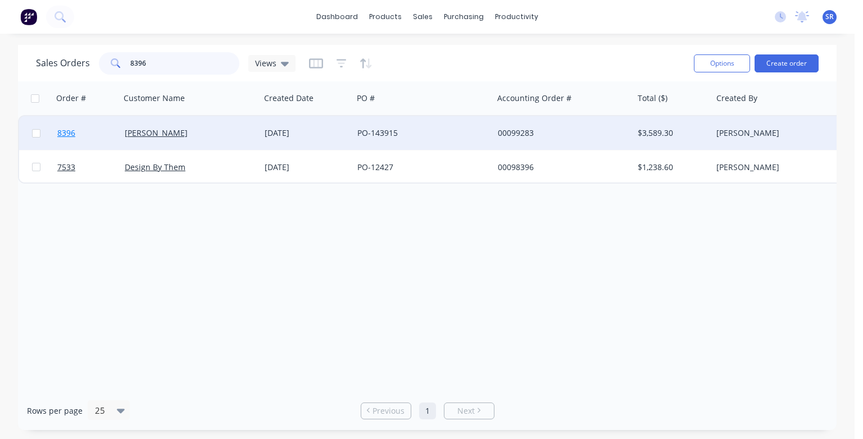
type input "8396"
click at [72, 132] on span "8396" at bounding box center [66, 133] width 18 height 11
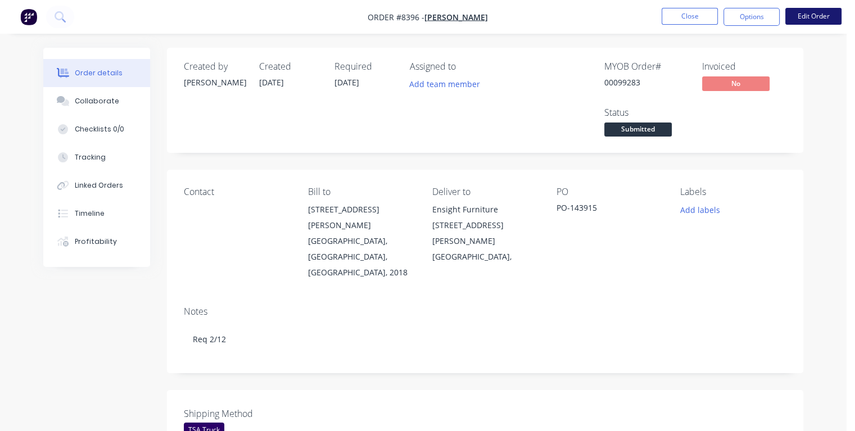
click at [823, 12] on button "Edit Order" at bounding box center [813, 16] width 56 height 17
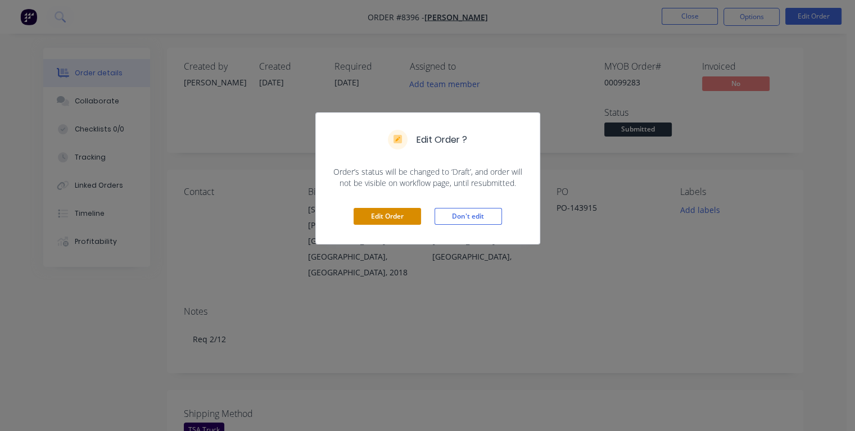
click at [380, 216] on button "Edit Order" at bounding box center [386, 216] width 67 height 17
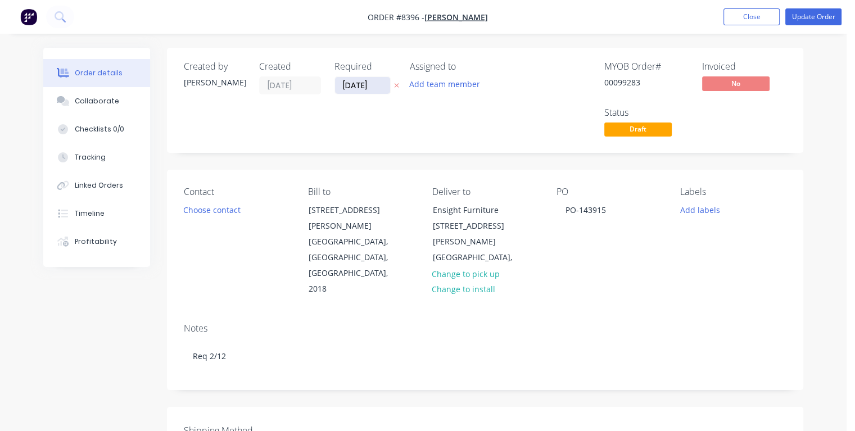
click at [372, 80] on input "[DATE]" at bounding box center [362, 85] width 55 height 17
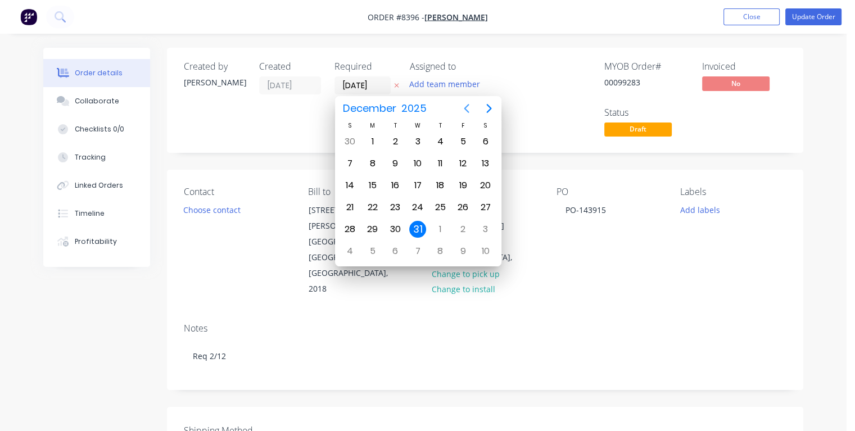
click at [468, 108] on icon "Previous page" at bounding box center [466, 108] width 13 height 13
click at [464, 226] on div "28" at bounding box center [462, 229] width 17 height 17
type input "[DATE]"
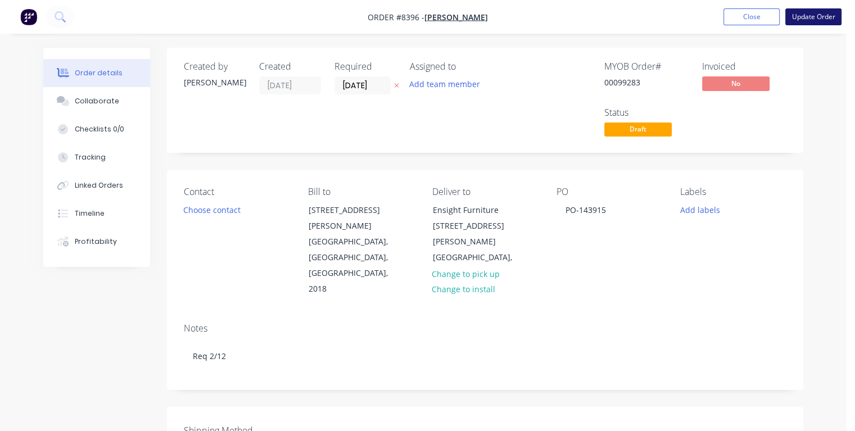
click at [805, 20] on button "Update Order" at bounding box center [813, 16] width 56 height 17
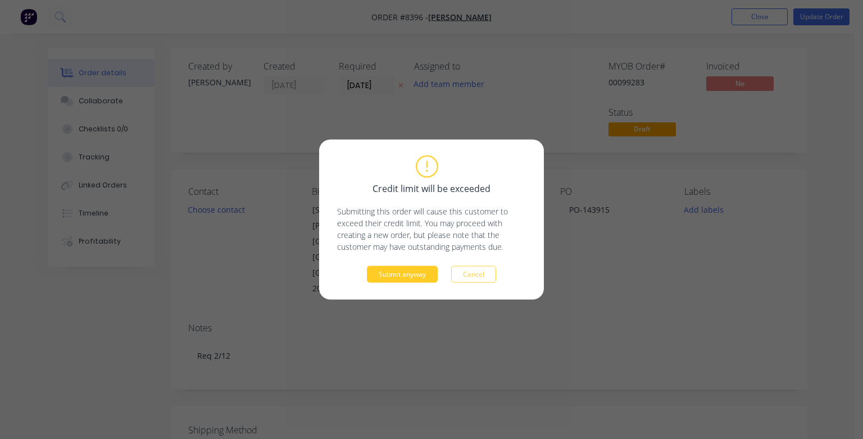
click at [387, 276] on button "Submit anyway" at bounding box center [402, 274] width 71 height 17
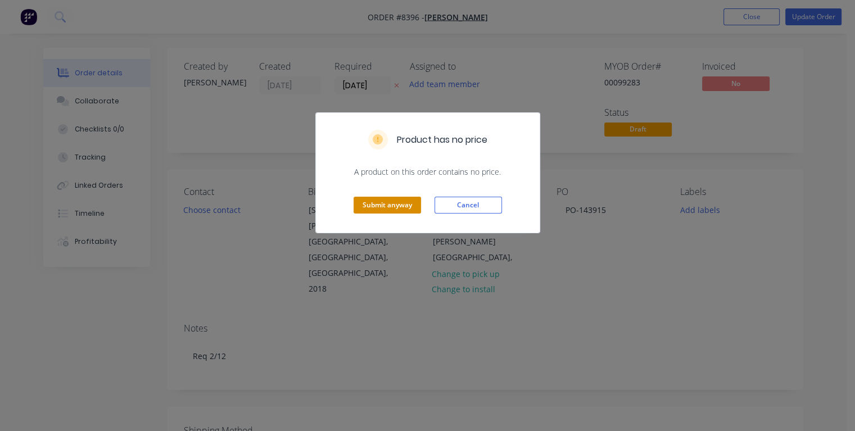
click at [378, 201] on button "Submit anyway" at bounding box center [386, 205] width 67 height 17
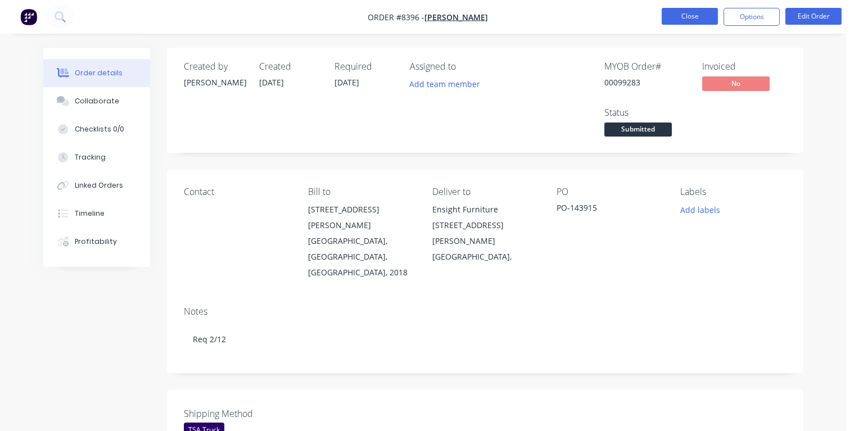
click at [686, 15] on button "Close" at bounding box center [689, 16] width 56 height 17
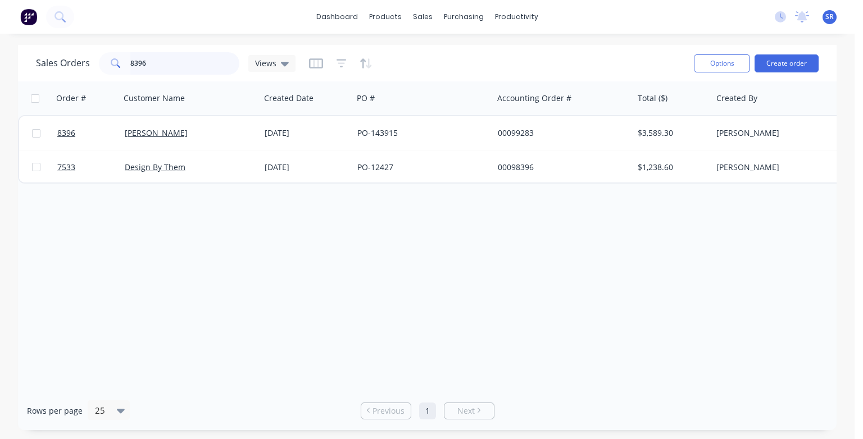
click at [167, 64] on input "8396" at bounding box center [185, 63] width 110 height 22
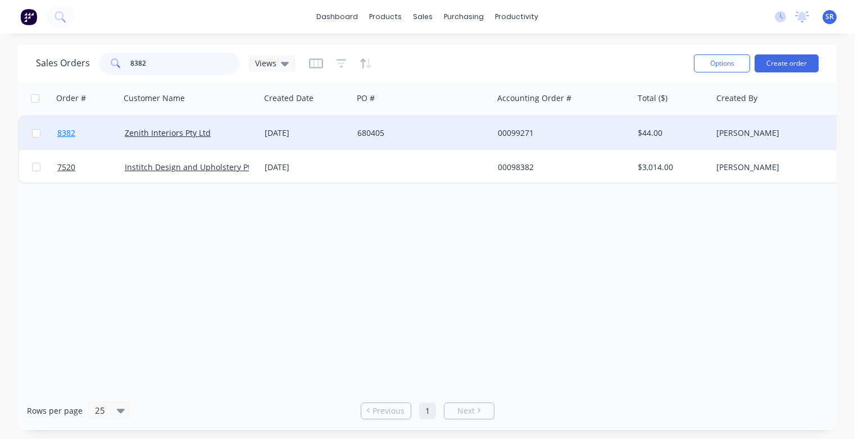
type input "8382"
click at [68, 138] on span "8382" at bounding box center [66, 133] width 18 height 11
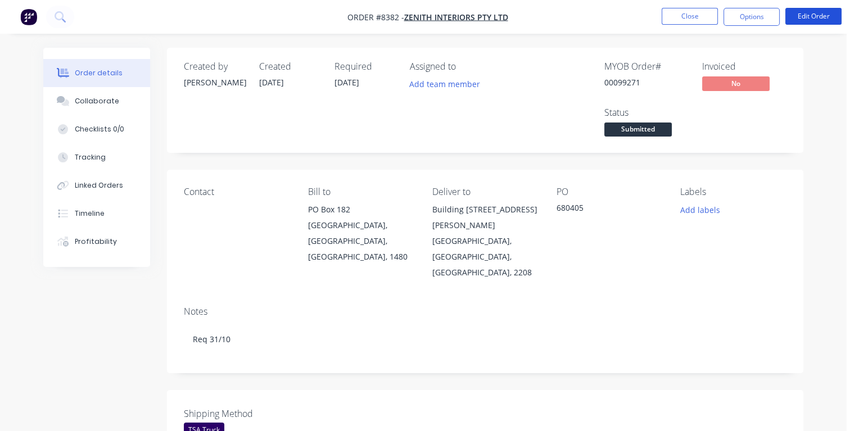
click at [813, 18] on button "Edit Order" at bounding box center [813, 16] width 56 height 17
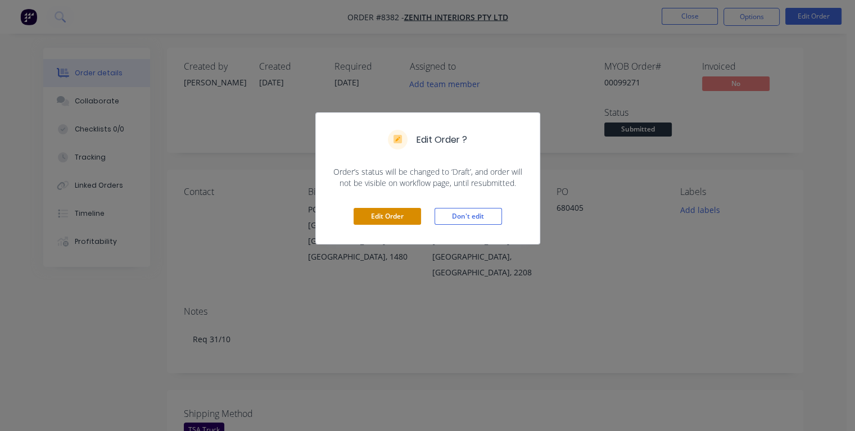
click at [394, 217] on button "Edit Order" at bounding box center [386, 216] width 67 height 17
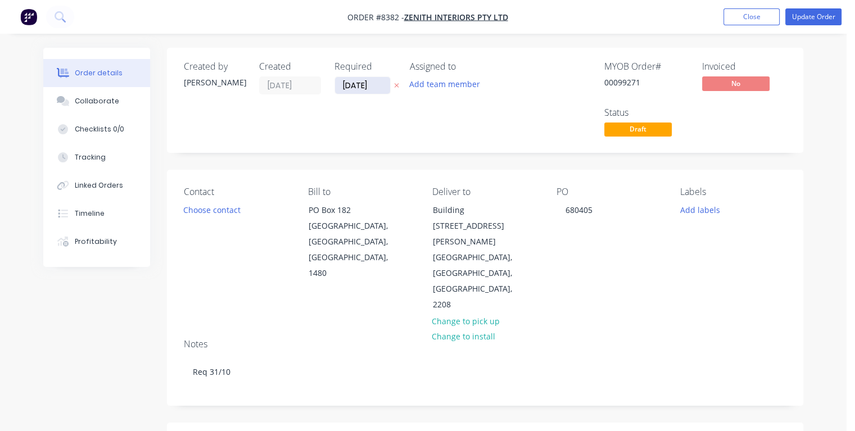
click at [373, 82] on input "[DATE]" at bounding box center [362, 85] width 55 height 17
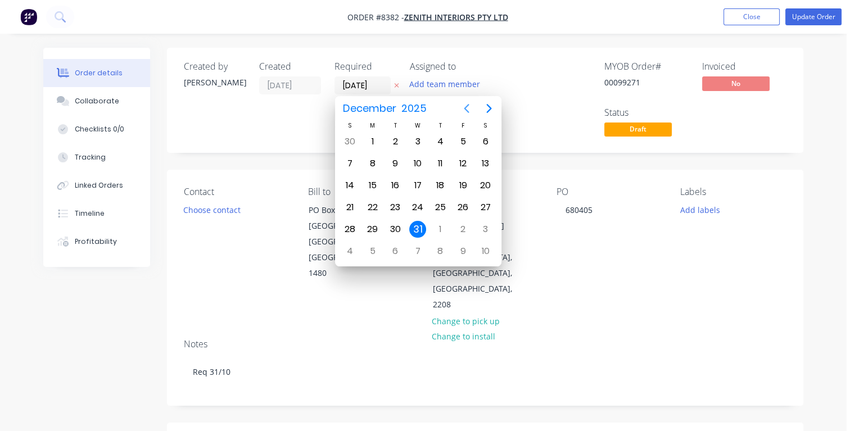
click at [469, 109] on icon "Previous page" at bounding box center [466, 108] width 13 height 13
click at [393, 203] on div "21" at bounding box center [395, 207] width 17 height 17
type input "[DATE]"
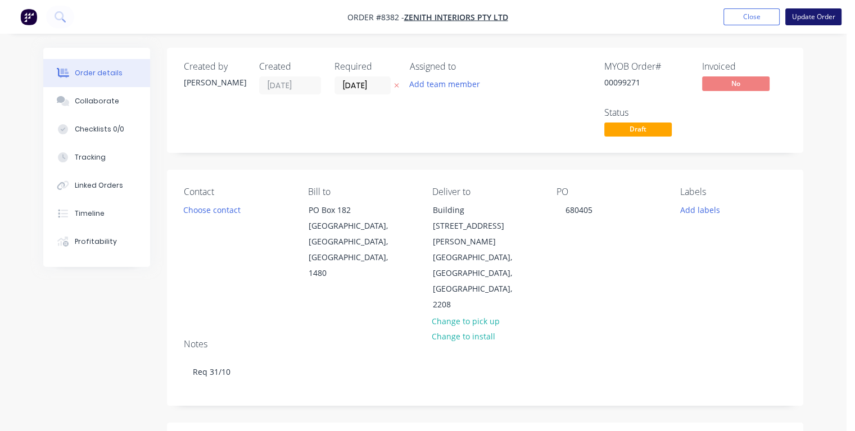
click at [807, 15] on button "Update Order" at bounding box center [813, 16] width 56 height 17
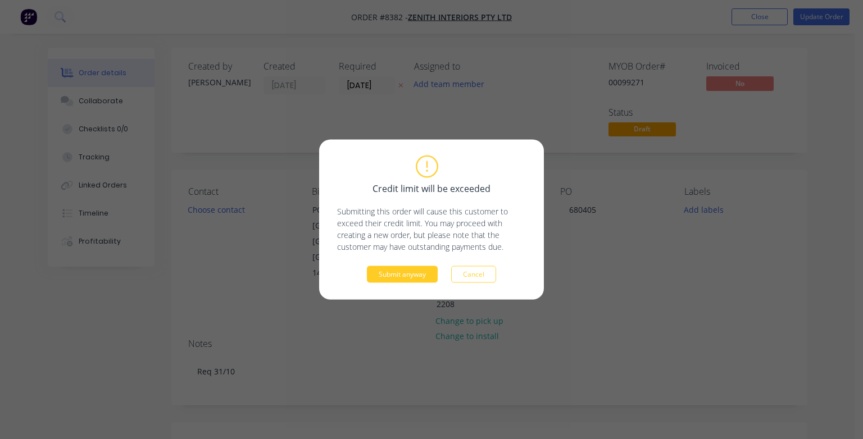
click at [400, 276] on button "Submit anyway" at bounding box center [402, 274] width 71 height 17
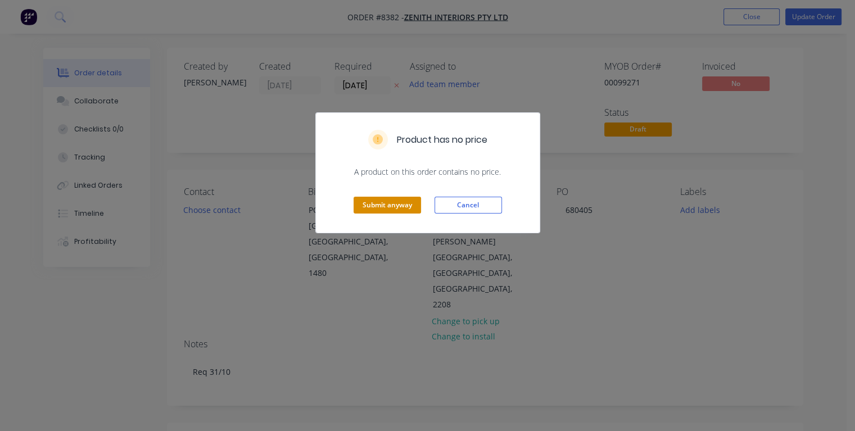
click at [382, 203] on button "Submit anyway" at bounding box center [386, 205] width 67 height 17
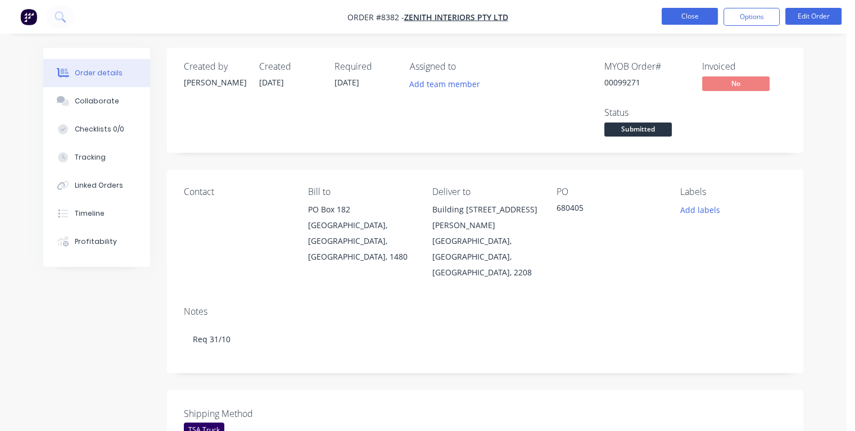
click at [681, 14] on button "Close" at bounding box center [689, 16] width 56 height 17
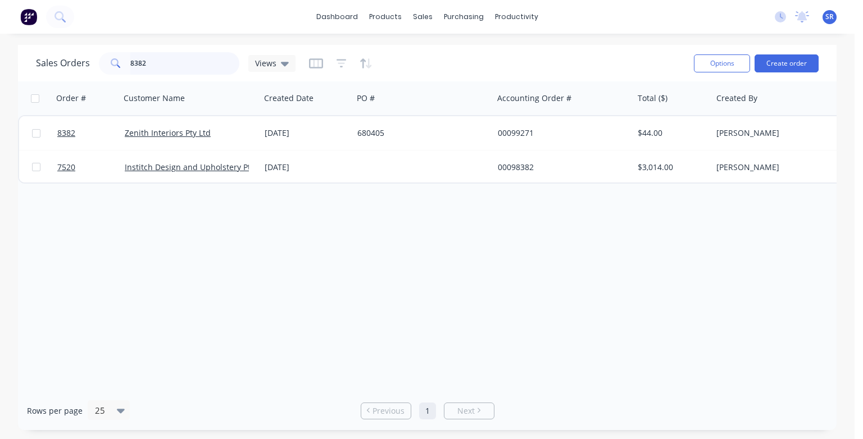
click at [163, 62] on input "8382" at bounding box center [185, 63] width 110 height 22
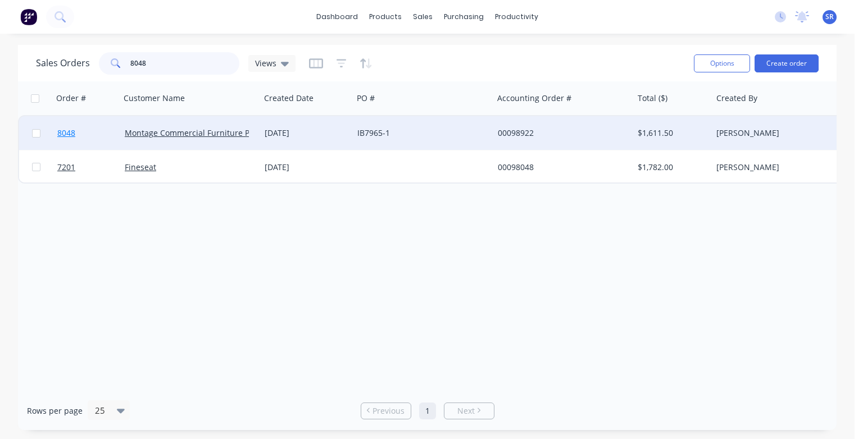
type input "8048"
click at [70, 136] on span "8048" at bounding box center [66, 133] width 18 height 11
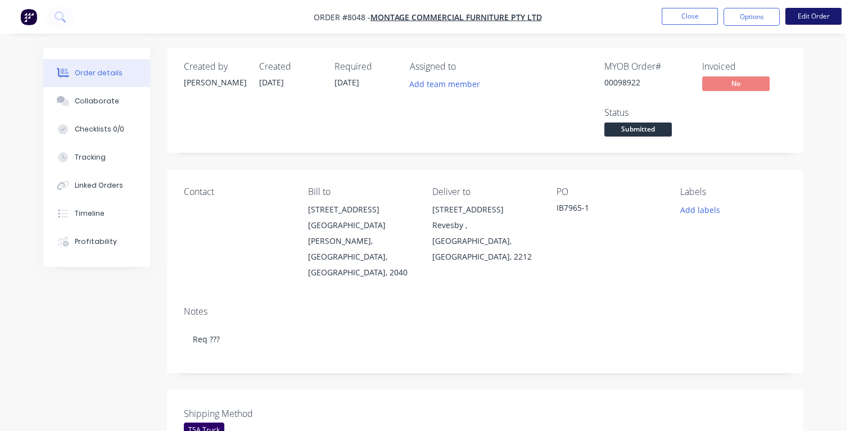
click at [809, 18] on button "Edit Order" at bounding box center [813, 16] width 56 height 17
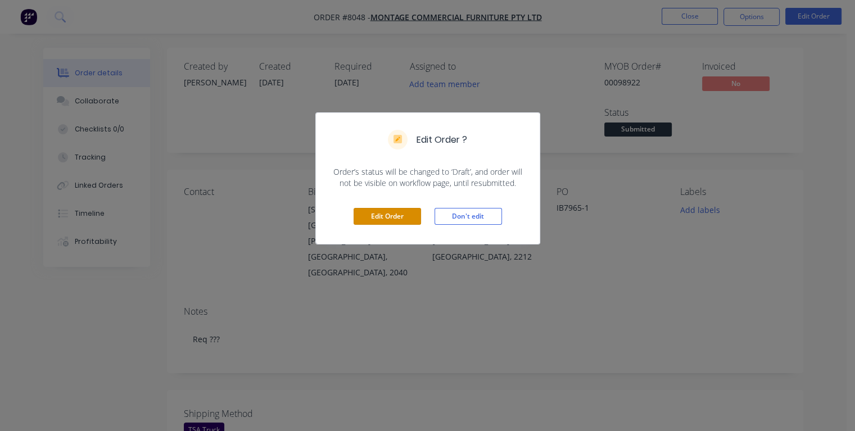
click at [373, 219] on button "Edit Order" at bounding box center [386, 216] width 67 height 17
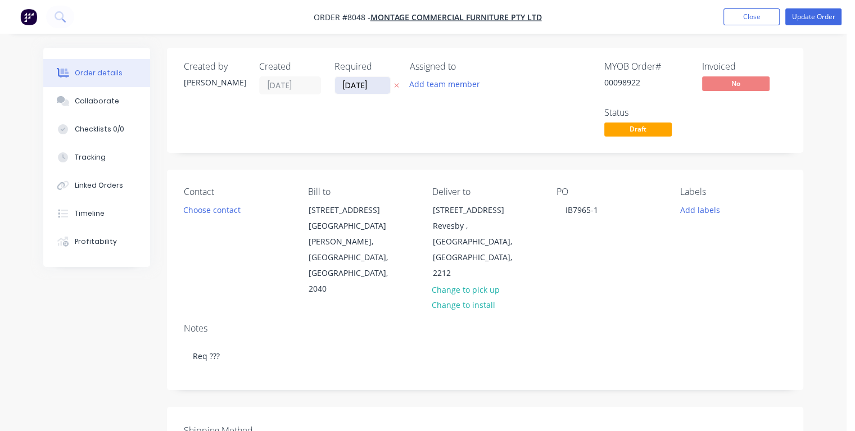
click at [379, 80] on input "[DATE]" at bounding box center [362, 85] width 55 height 17
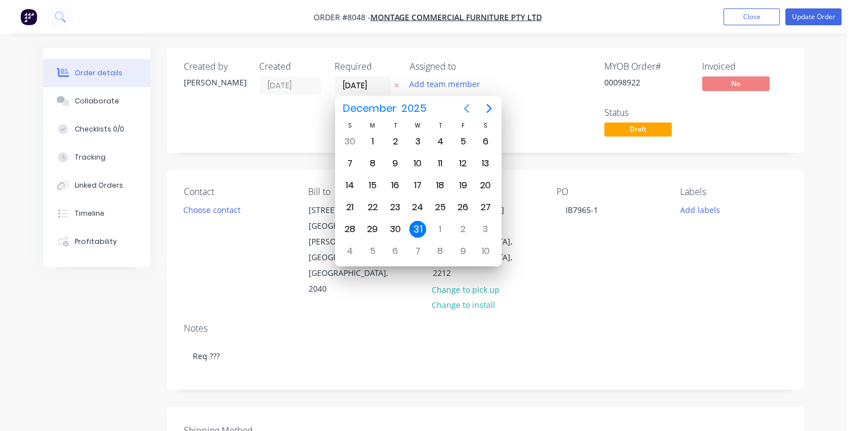
click at [466, 108] on icon "Previous page" at bounding box center [466, 108] width 13 height 13
click at [461, 142] on div "31" at bounding box center [462, 141] width 17 height 17
type input "[DATE]"
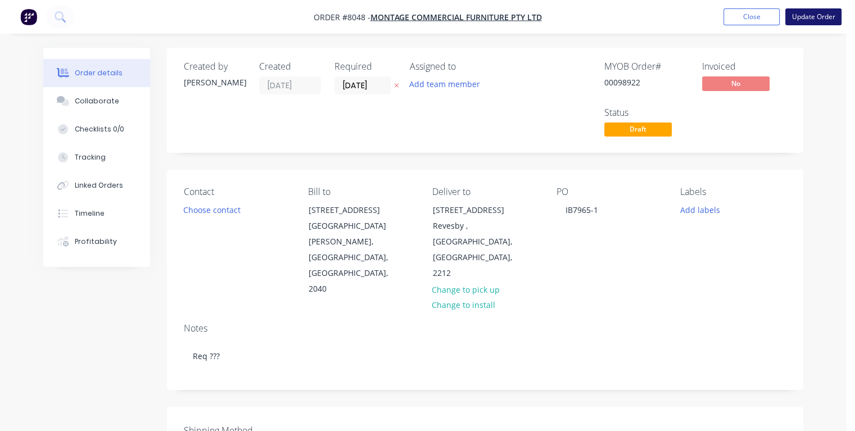
click at [817, 15] on button "Update Order" at bounding box center [813, 16] width 56 height 17
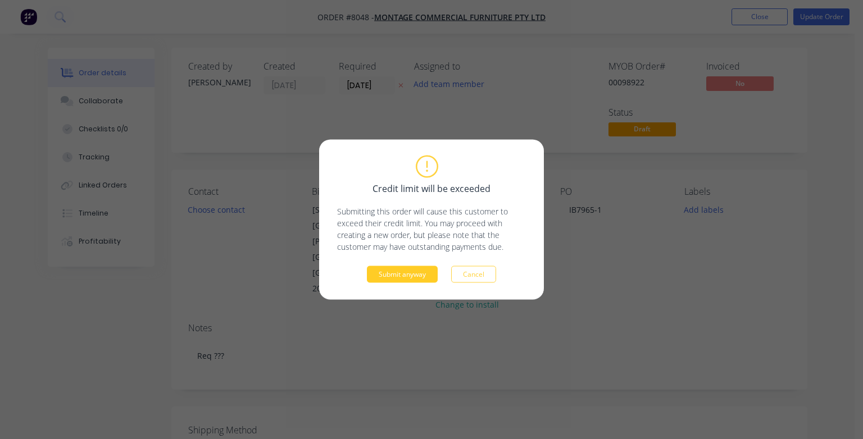
click at [418, 269] on button "Submit anyway" at bounding box center [402, 274] width 71 height 17
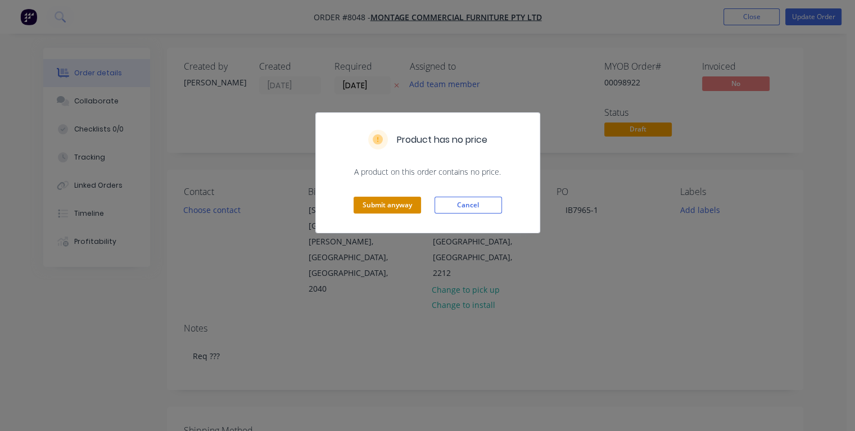
click at [405, 205] on button "Submit anyway" at bounding box center [386, 205] width 67 height 17
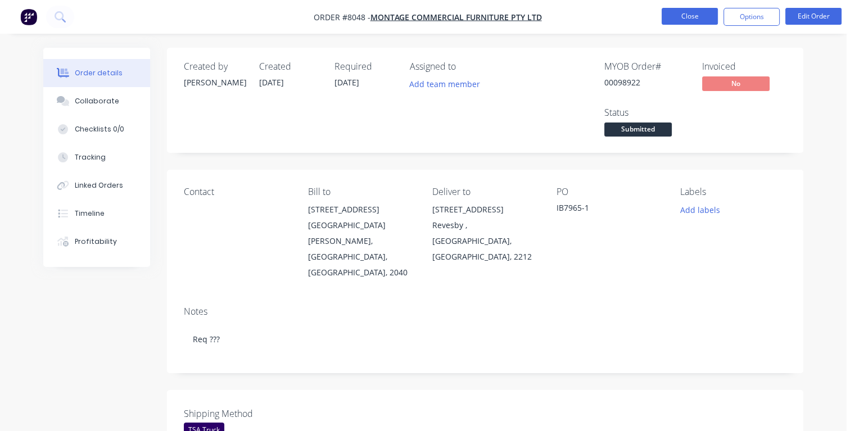
click at [690, 17] on button "Close" at bounding box center [689, 16] width 56 height 17
